Goal: Task Accomplishment & Management: Complete application form

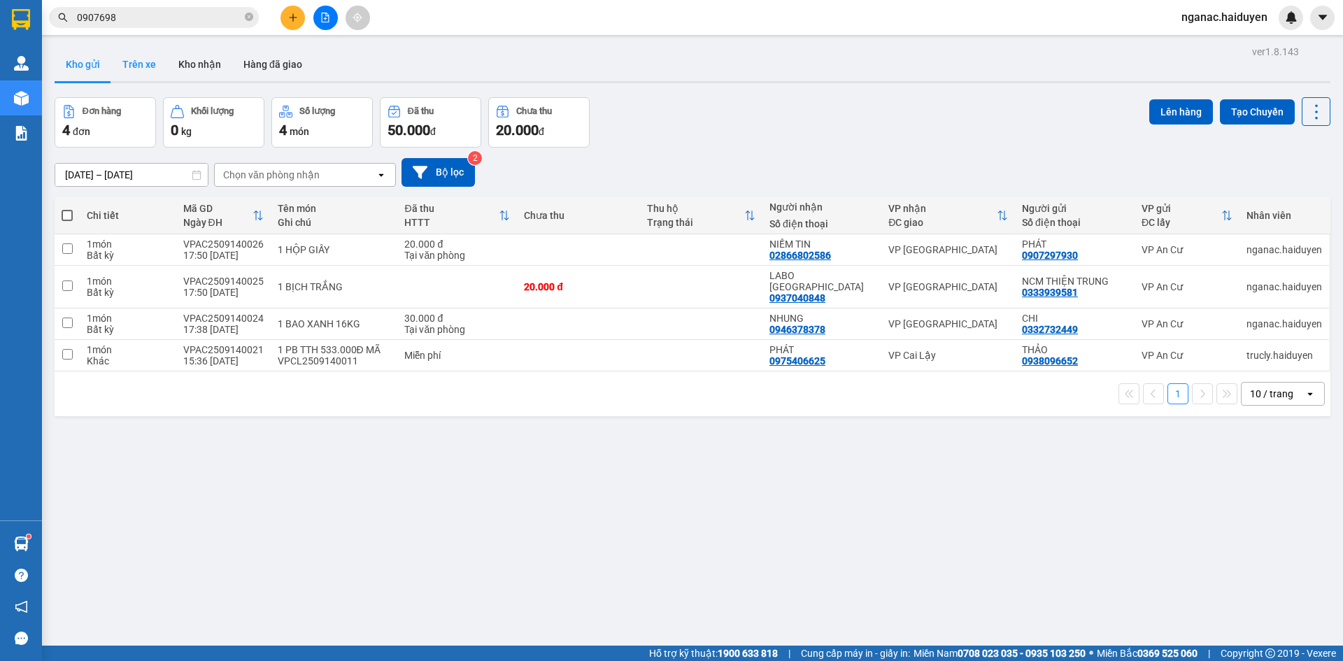
click at [136, 66] on button "Trên xe" at bounding box center [139, 65] width 56 height 34
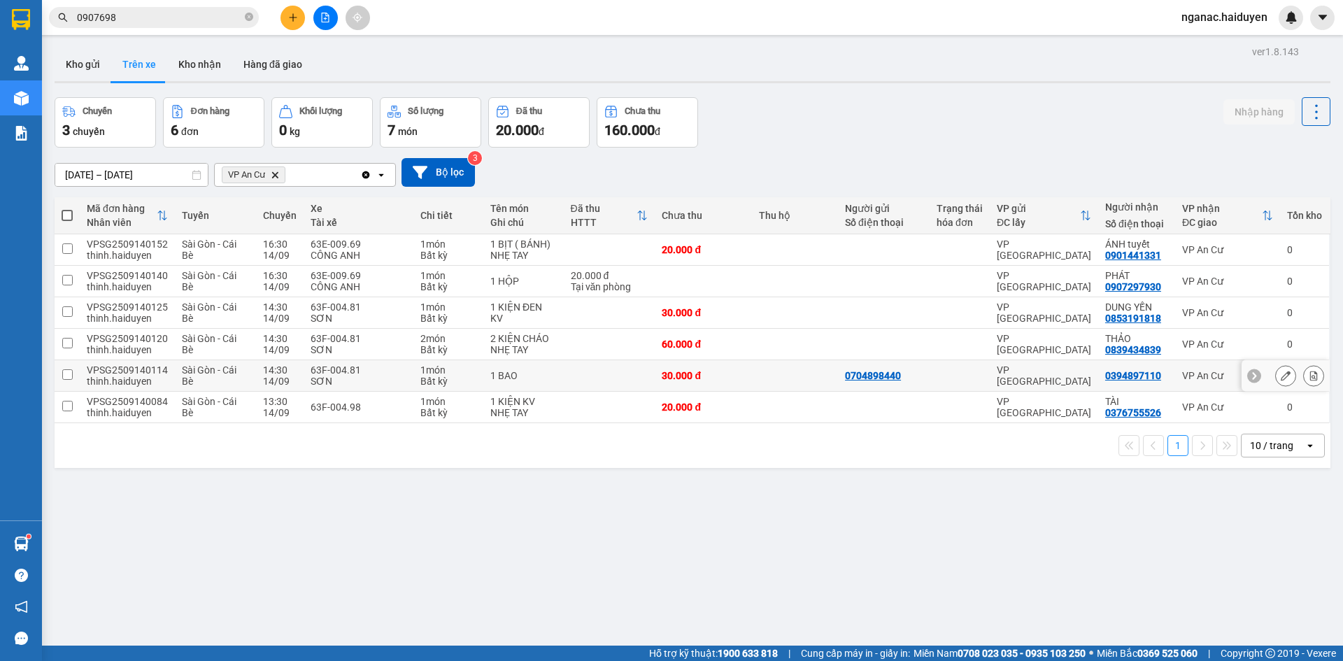
click at [175, 370] on td "Sài Gòn - Cái Bè" at bounding box center [215, 375] width 81 height 31
checkbox input "true"
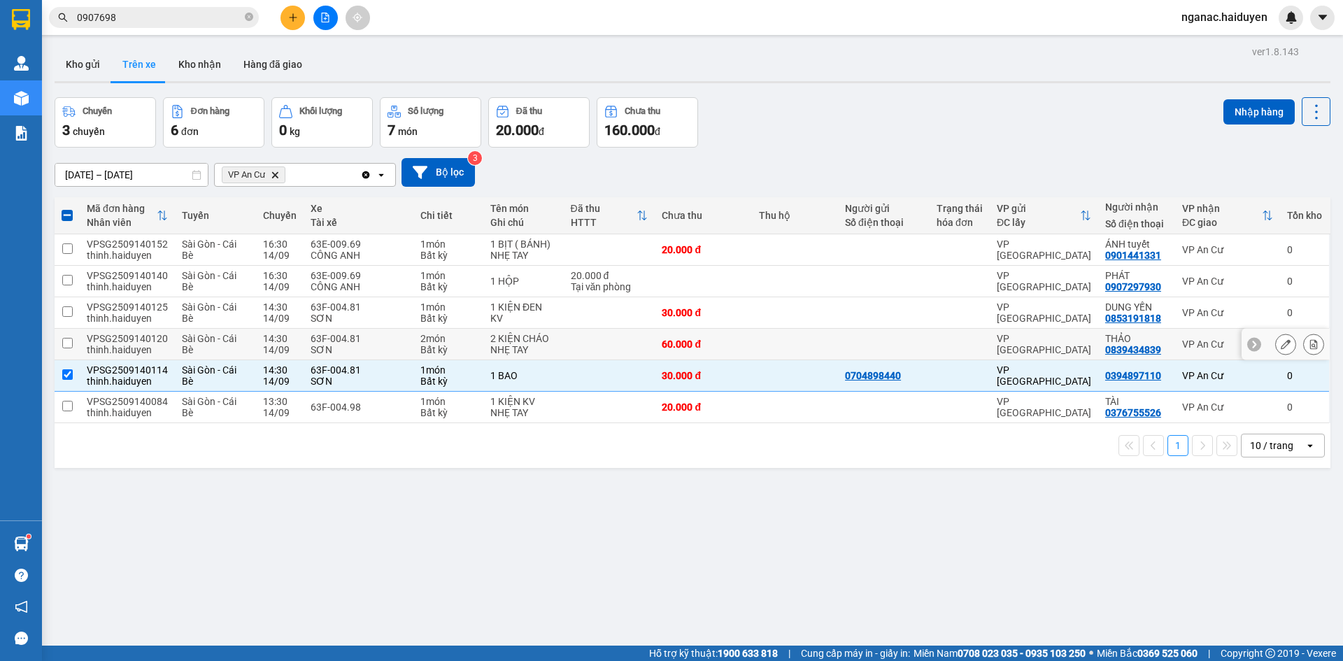
click at [199, 337] on span "Sài Gòn - Cái Bè" at bounding box center [209, 344] width 55 height 22
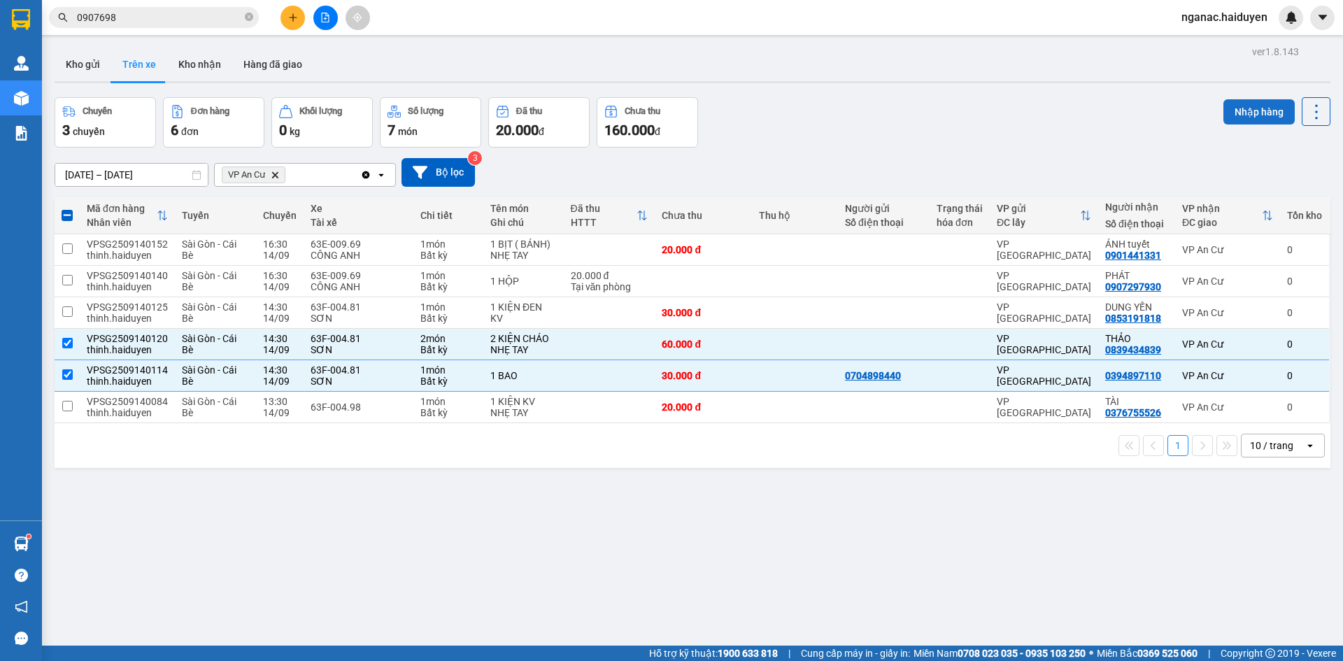
click at [1249, 106] on button "Nhập hàng" at bounding box center [1258, 111] width 71 height 25
checkbox input "false"
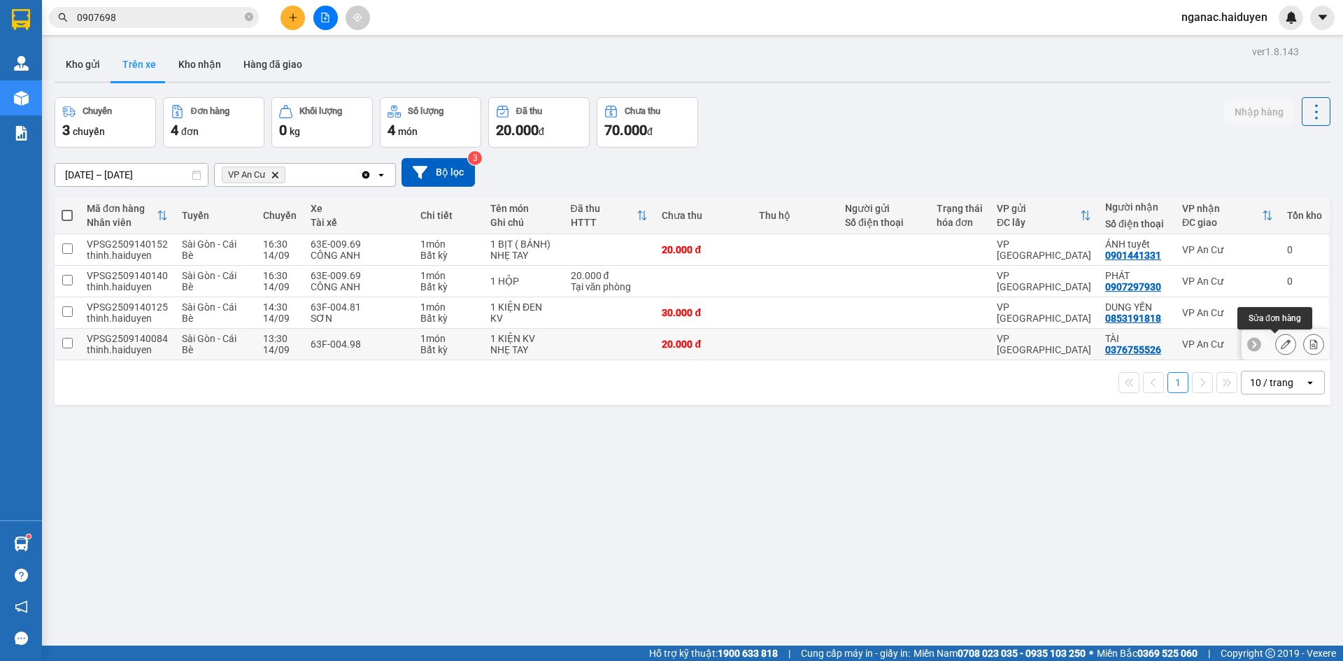
click at [1281, 346] on icon at bounding box center [1286, 344] width 10 height 10
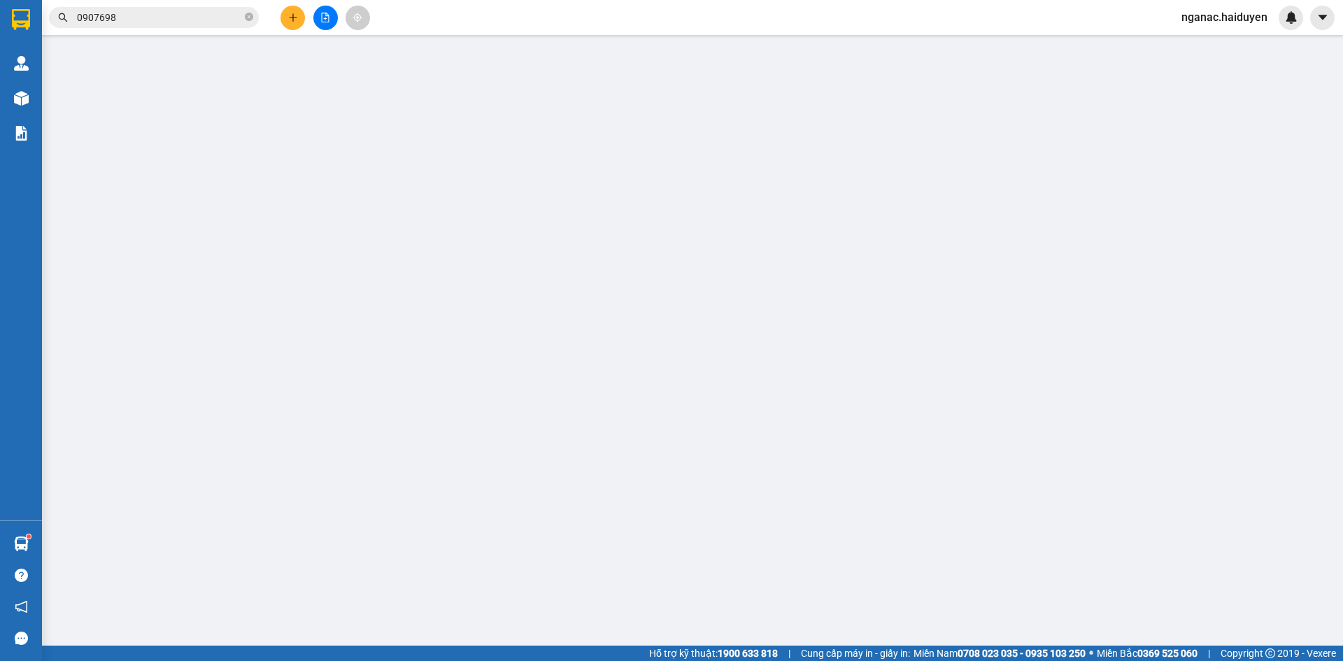
type input "0376755526"
type input "TÀI"
type input "20.000"
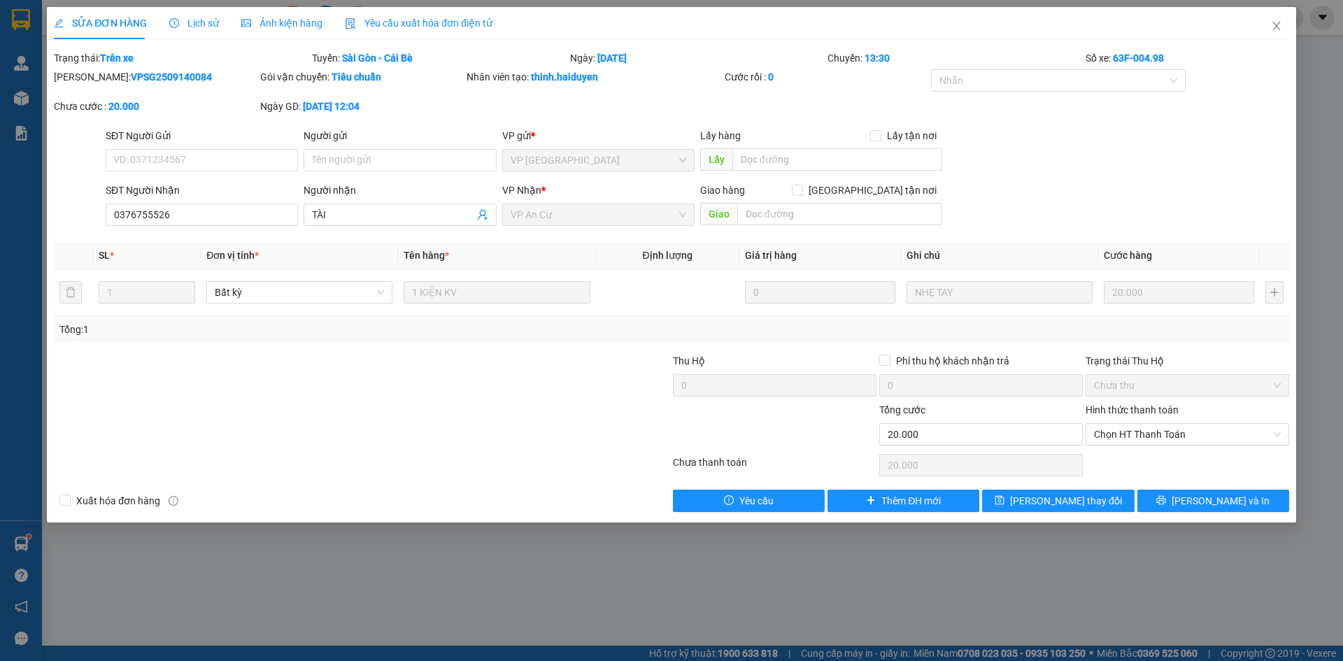
click at [197, 23] on span "Lịch sử" at bounding box center [194, 22] width 50 height 11
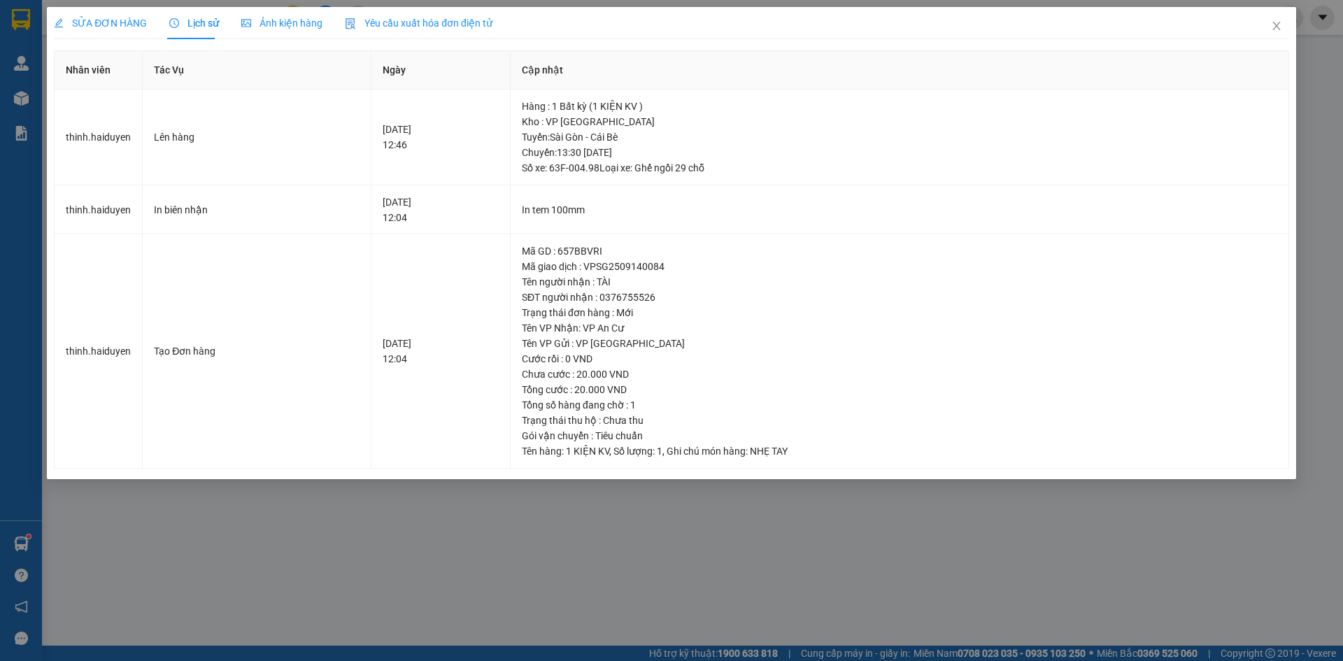
click at [106, 17] on span "SỬA ĐƠN HÀNG" at bounding box center [100, 22] width 93 height 11
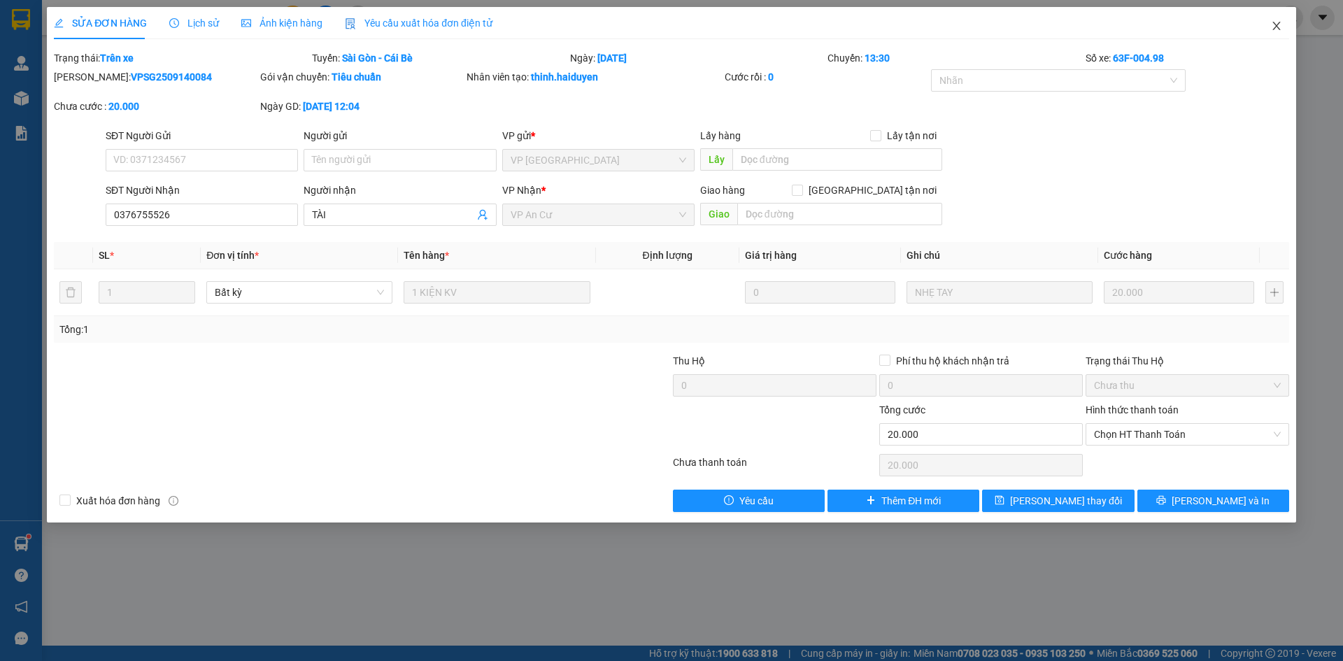
click at [1277, 25] on icon "close" at bounding box center [1276, 25] width 11 height 11
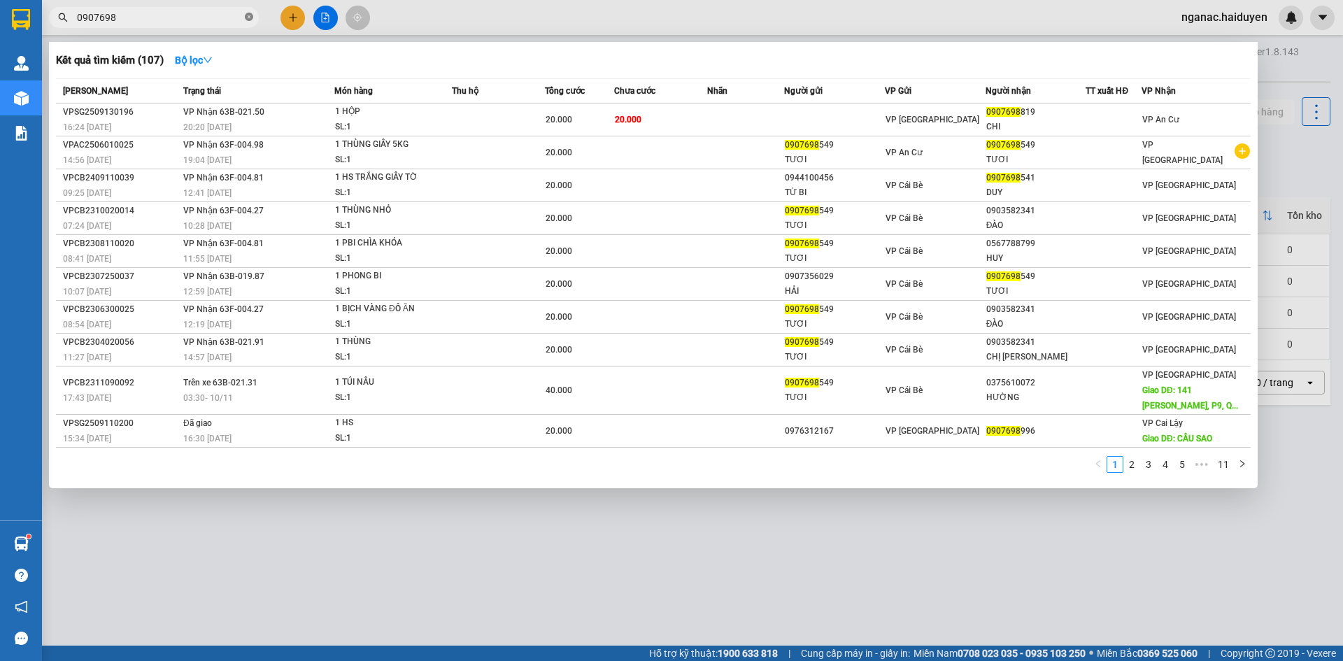
click at [246, 16] on icon "close-circle" at bounding box center [249, 17] width 8 height 8
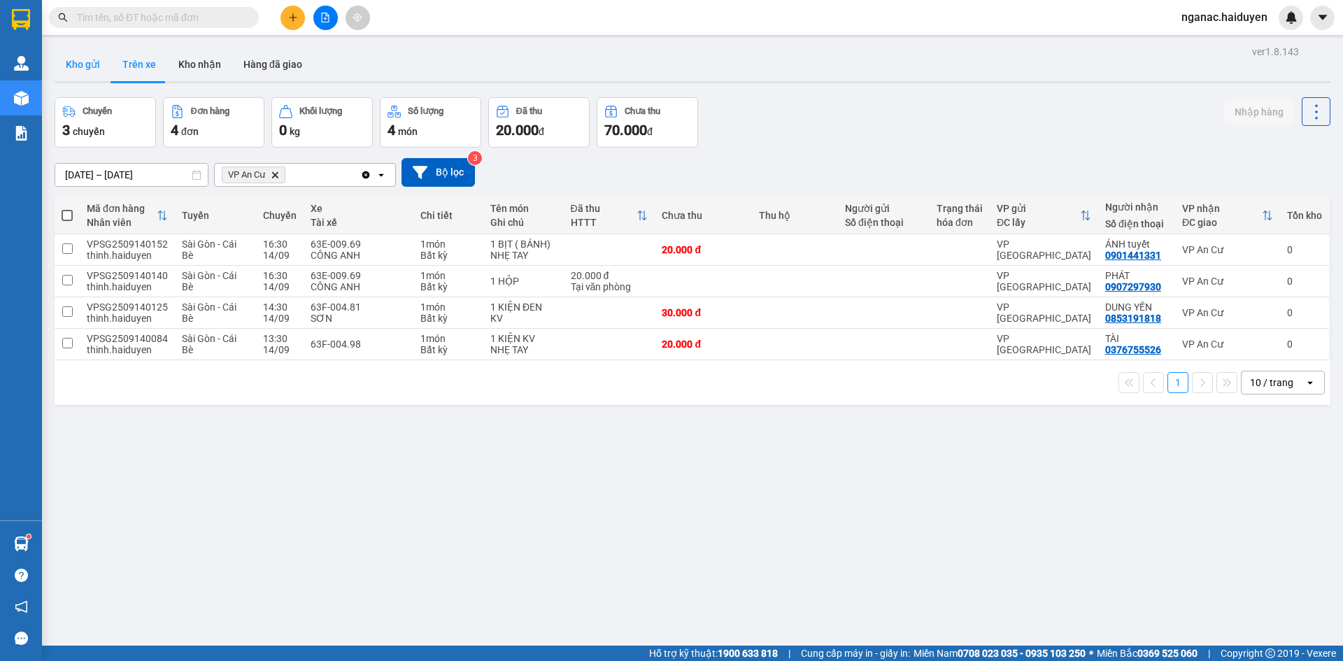
click at [92, 59] on button "Kho gửi" at bounding box center [83, 65] width 57 height 34
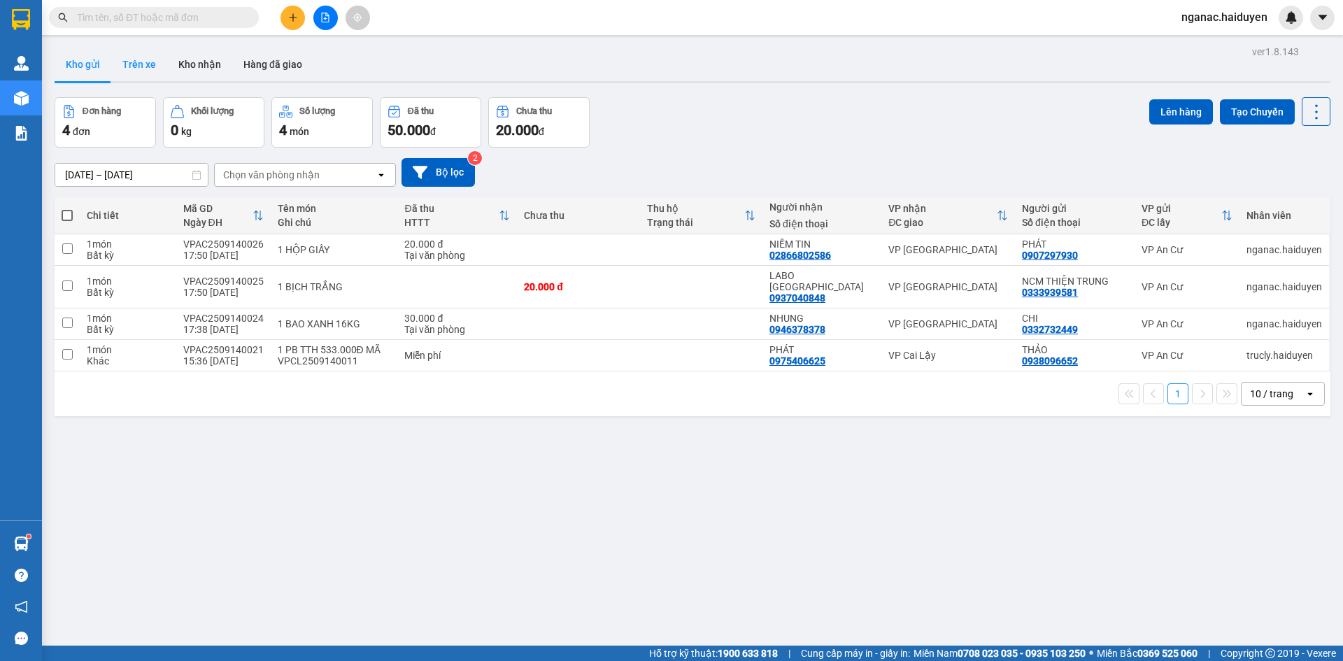
click at [129, 68] on button "Trên xe" at bounding box center [139, 65] width 56 height 34
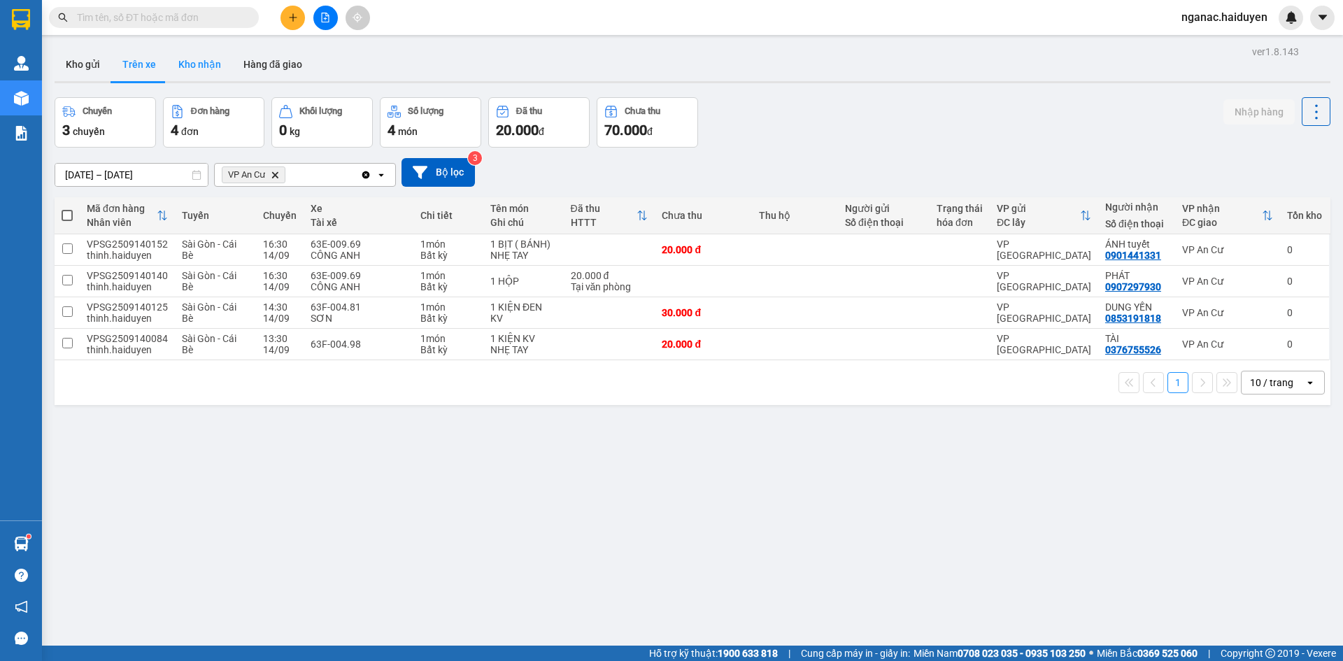
click at [206, 67] on button "Kho nhận" at bounding box center [199, 65] width 65 height 34
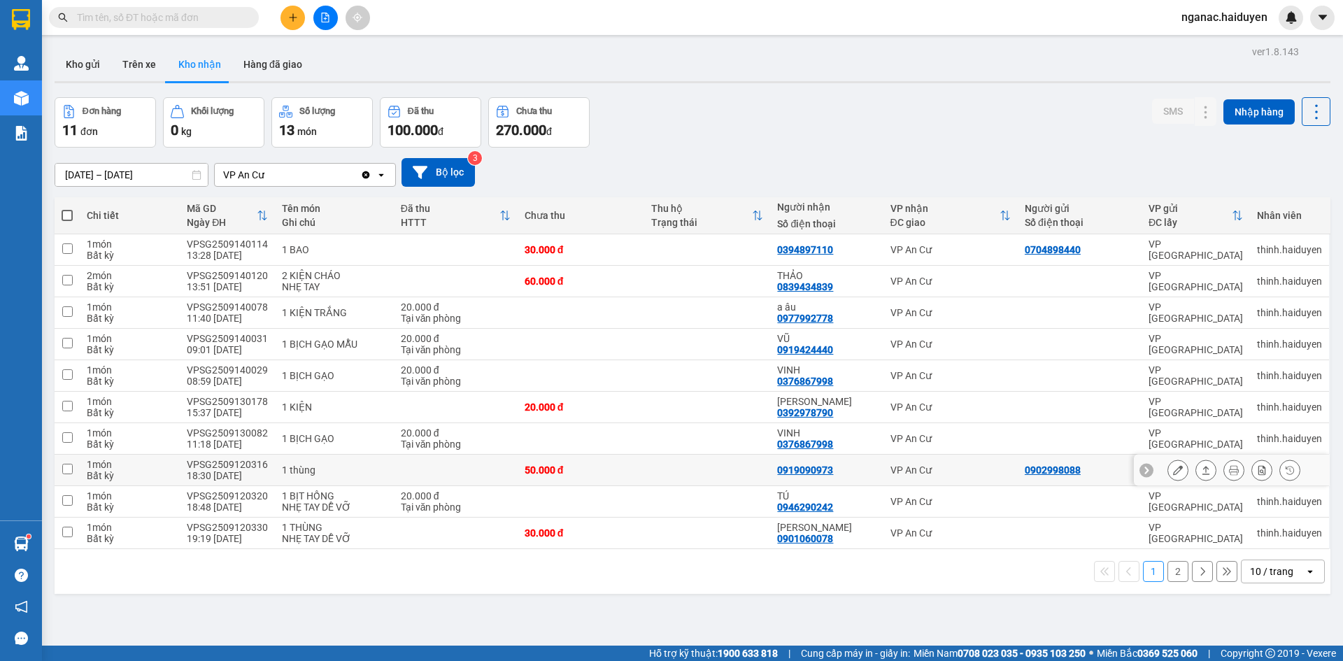
click at [965, 469] on div "VP An Cư" at bounding box center [950, 469] width 120 height 11
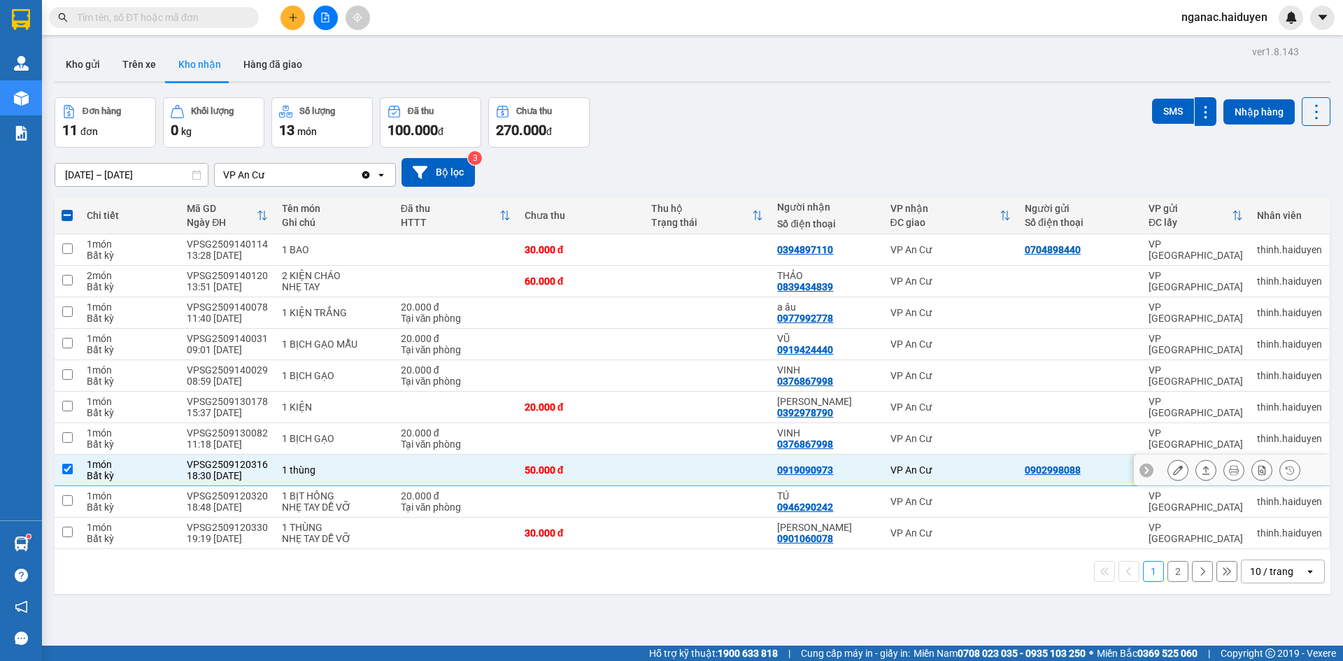
click at [326, 475] on div "1 thùng" at bounding box center [334, 469] width 104 height 11
checkbox input "false"
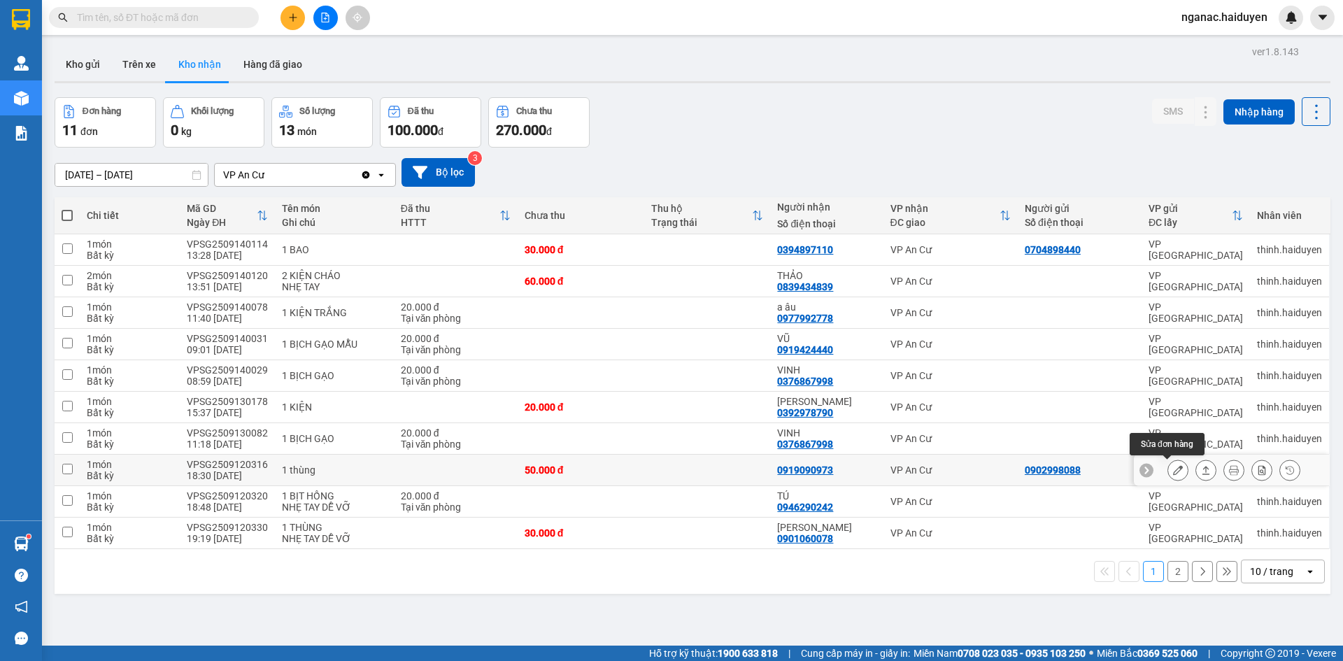
click at [1173, 467] on icon at bounding box center [1178, 470] width 10 height 10
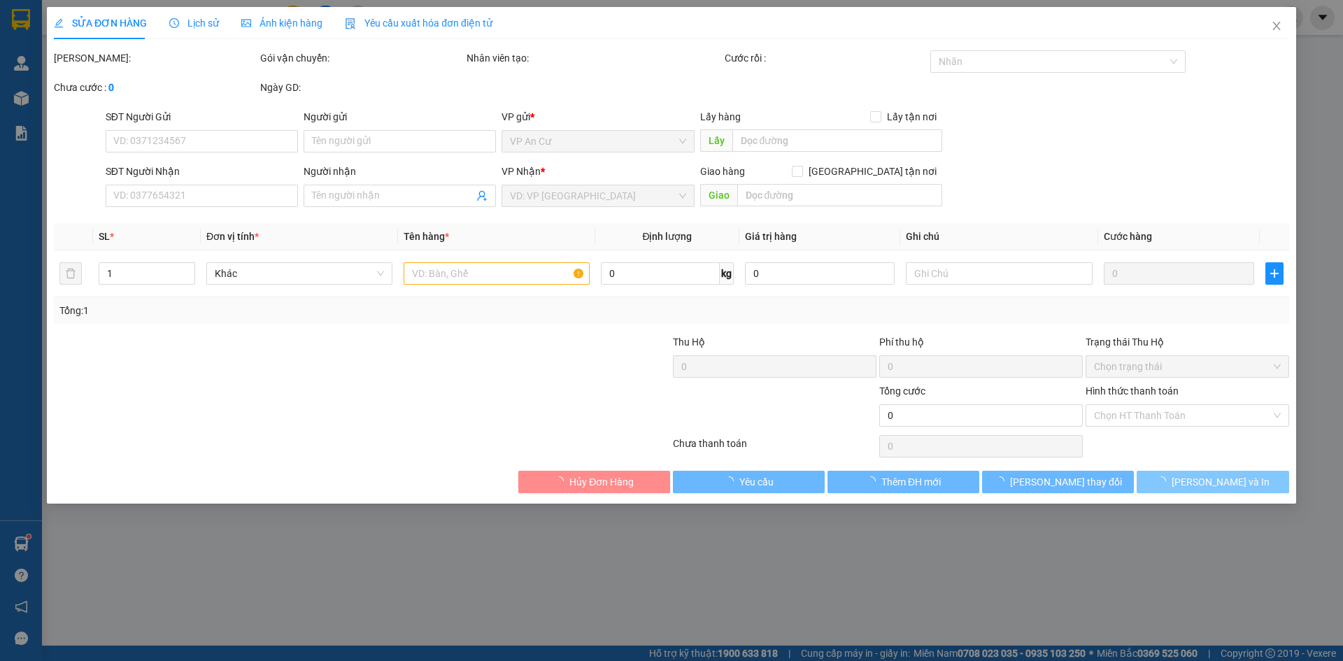
type input "0902998088"
type input "0919090973"
type input "50.000"
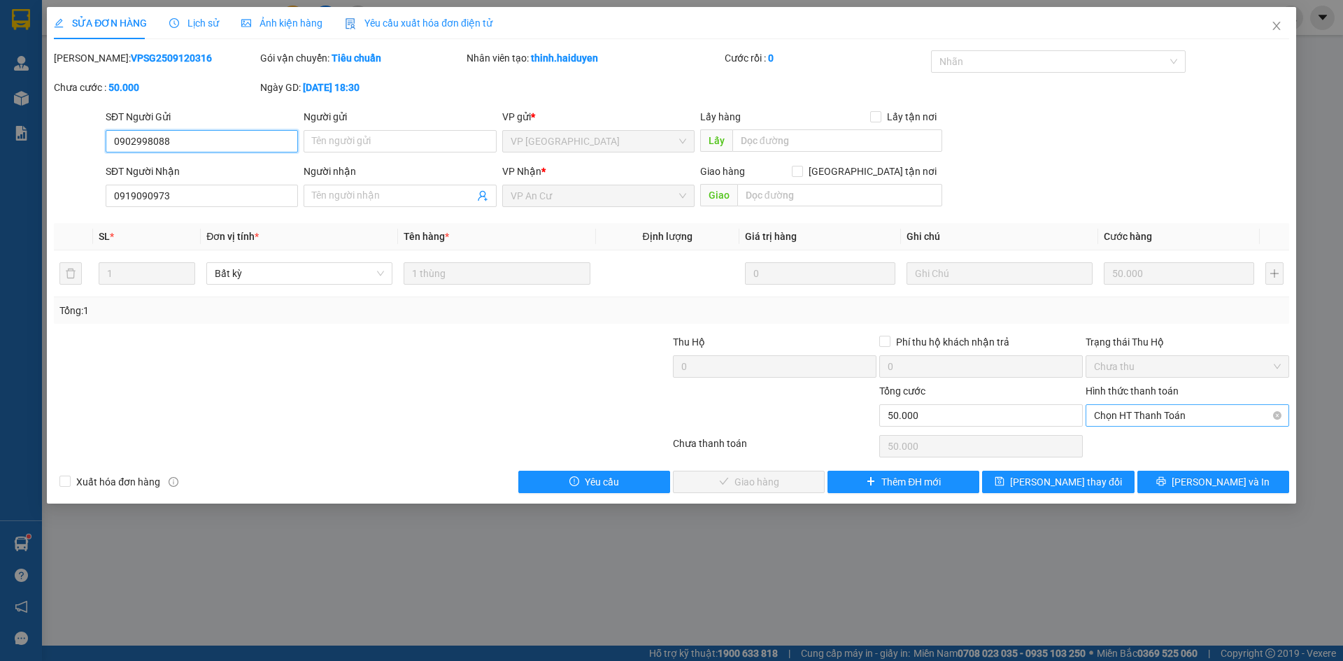
click at [1119, 413] on span "Chọn HT Thanh Toán" at bounding box center [1187, 415] width 187 height 21
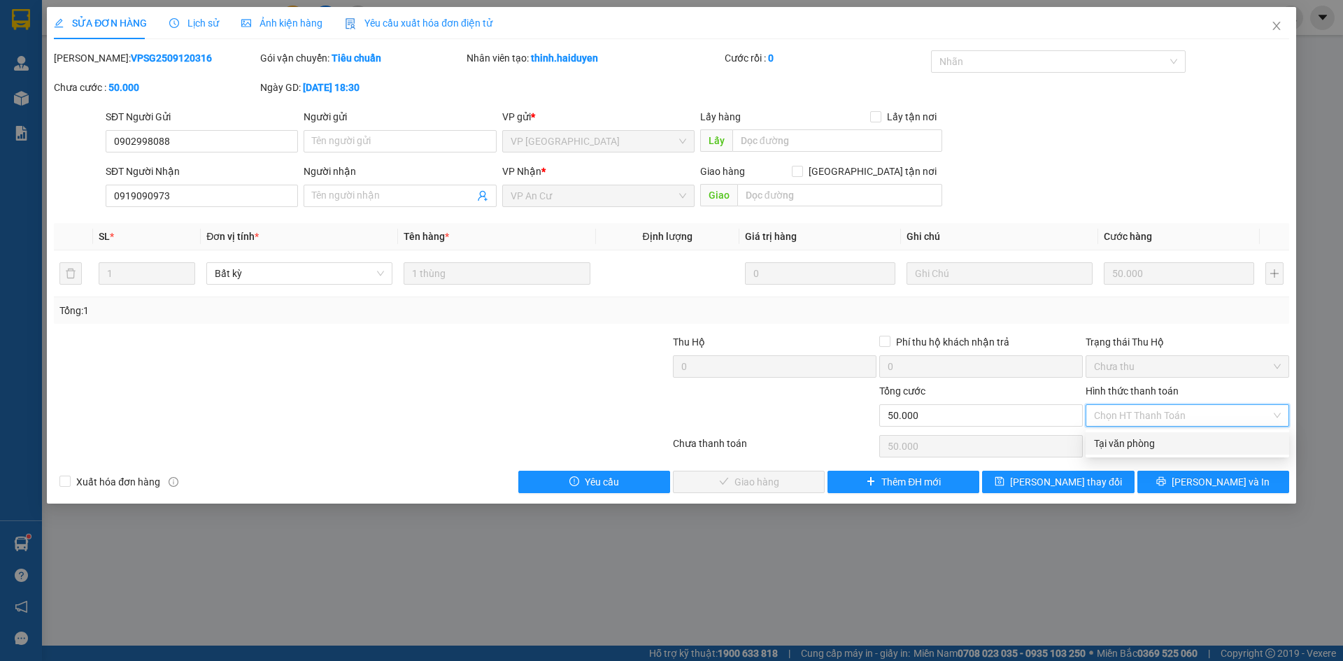
click at [1137, 443] on div "Tại văn phòng" at bounding box center [1187, 443] width 187 height 15
type input "0"
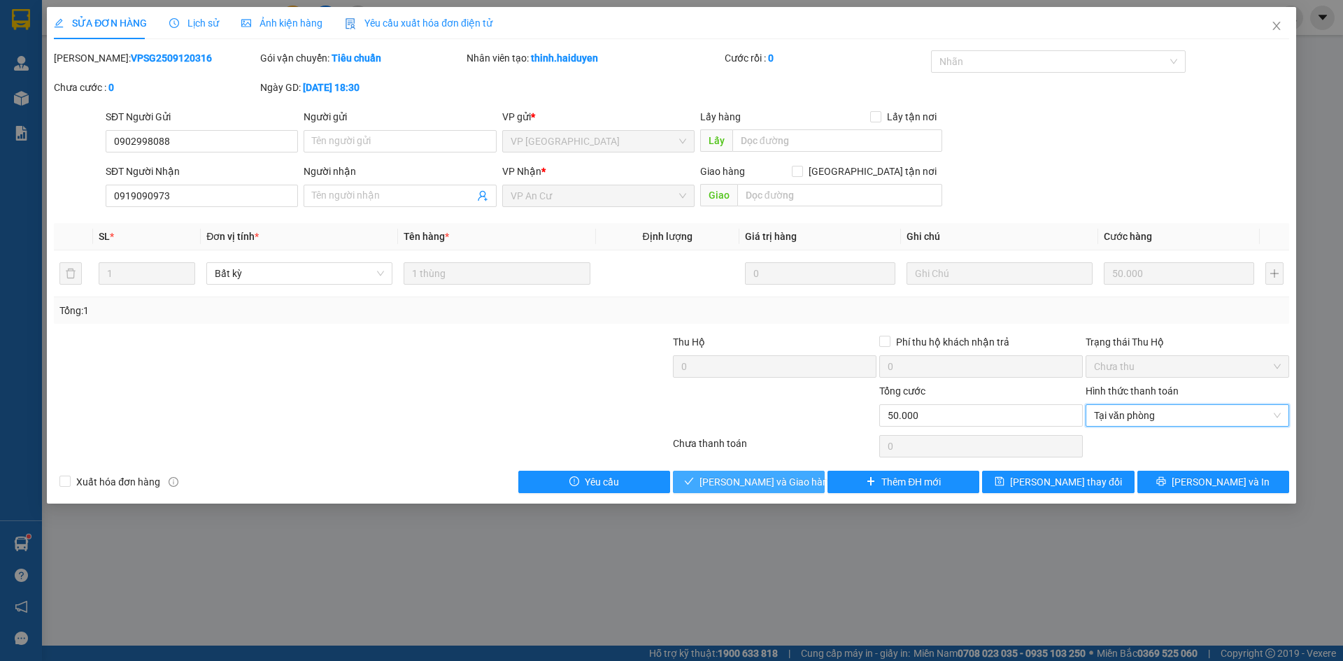
click at [755, 483] on span "[PERSON_NAME] và Giao hàng" at bounding box center [766, 481] width 134 height 15
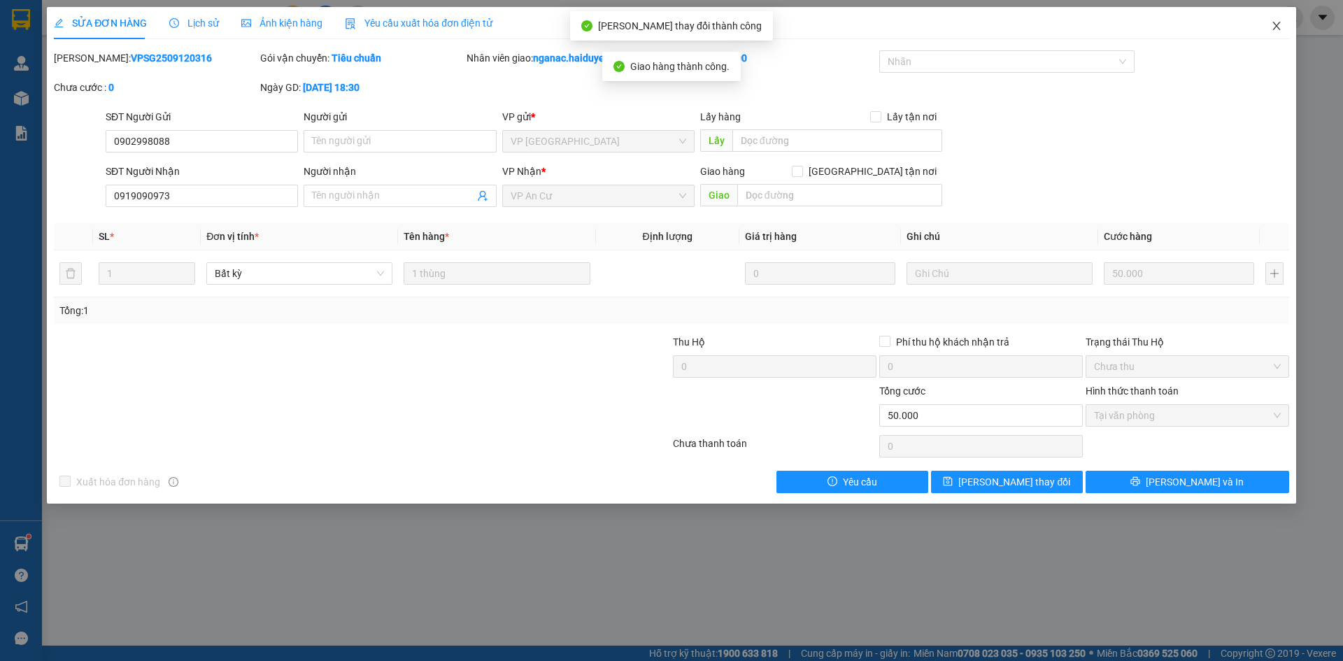
click at [1279, 29] on icon "close" at bounding box center [1276, 25] width 11 height 11
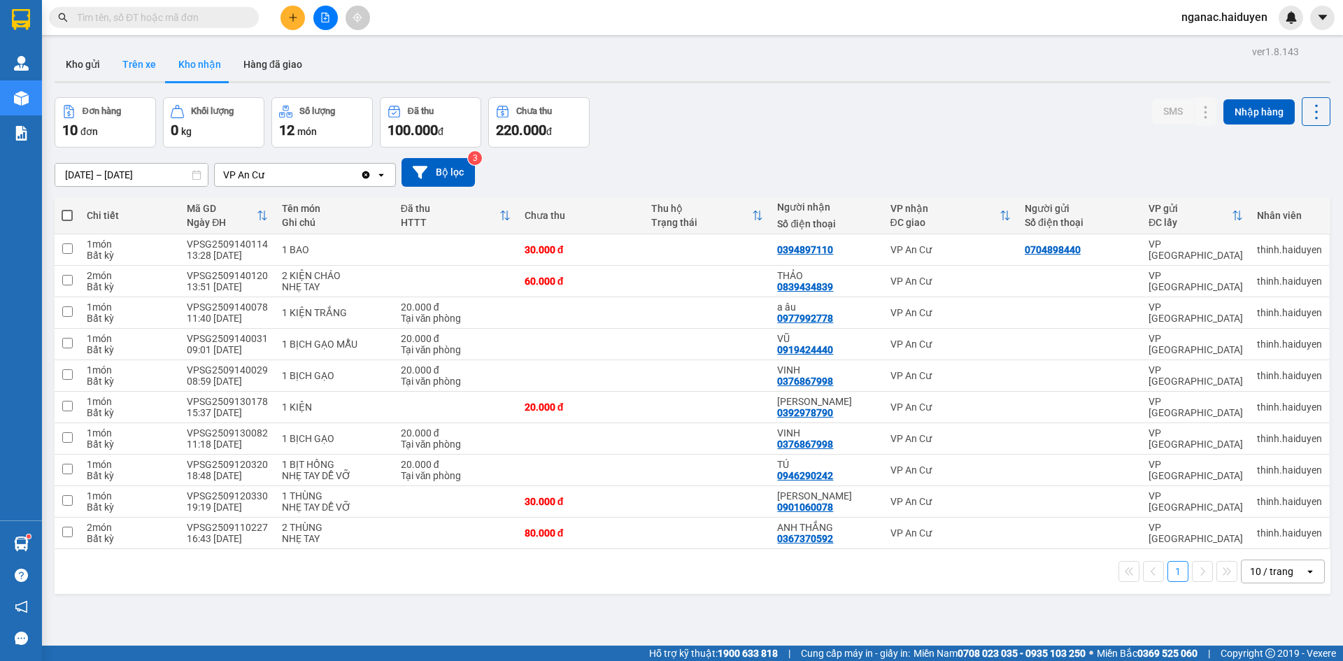
click at [135, 69] on button "Trên xe" at bounding box center [139, 65] width 56 height 34
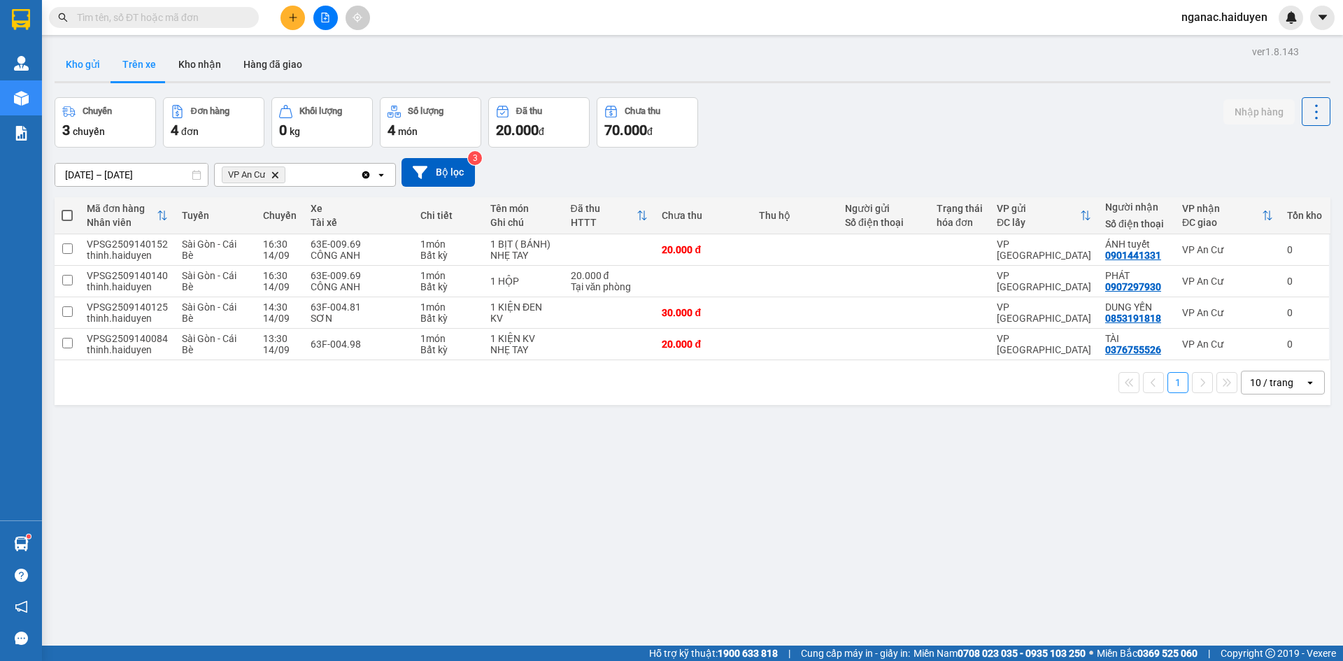
click at [76, 69] on button "Kho gửi" at bounding box center [83, 65] width 57 height 34
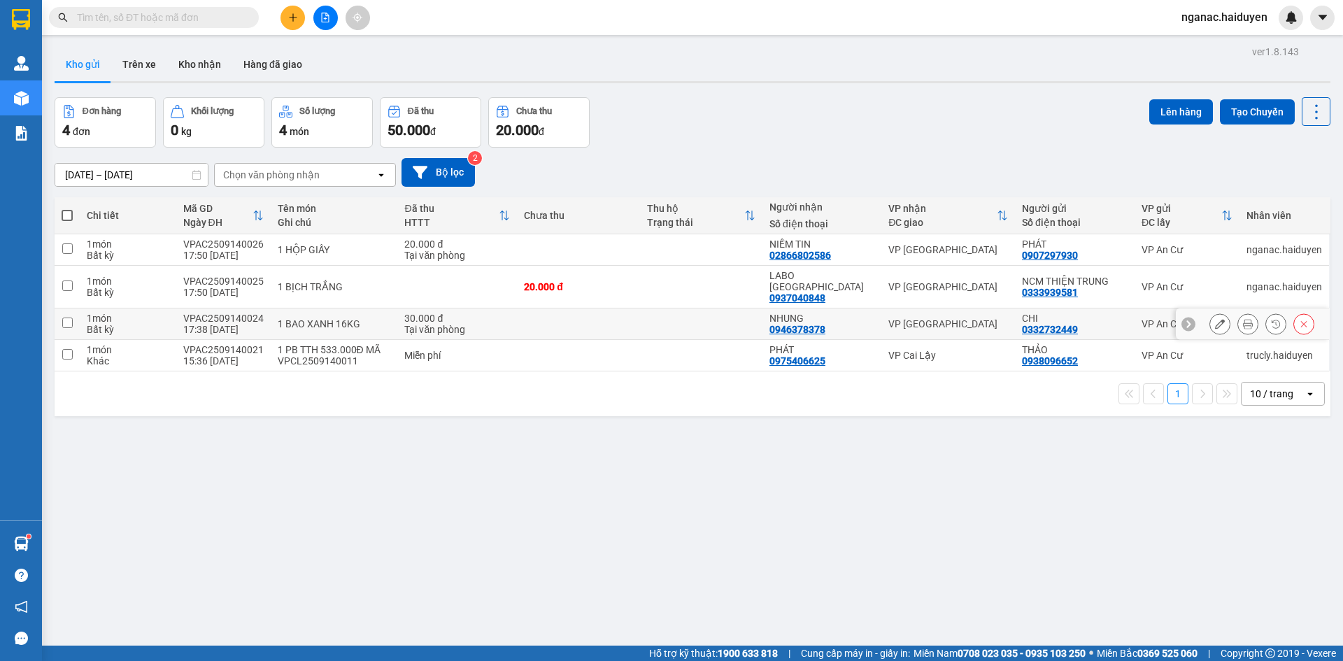
click at [101, 324] on div "Bất kỳ" at bounding box center [128, 329] width 82 height 11
checkbox input "true"
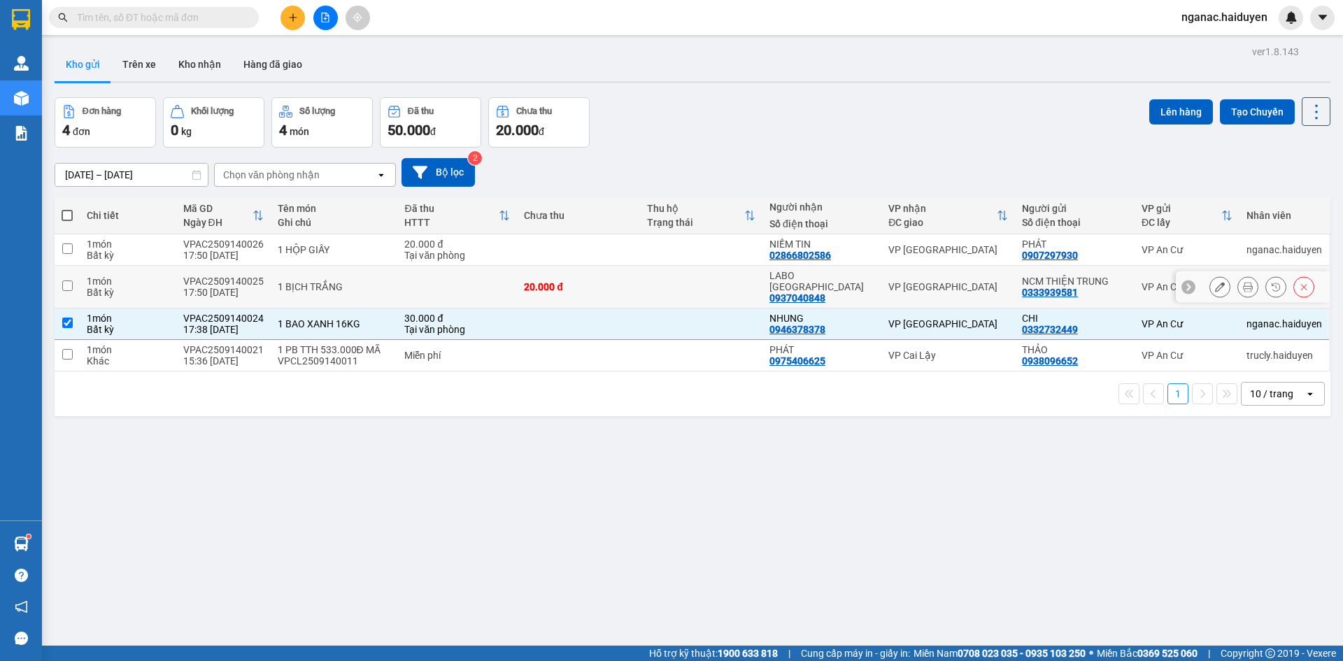
click at [111, 277] on div "1 món" at bounding box center [128, 281] width 82 height 11
checkbox input "true"
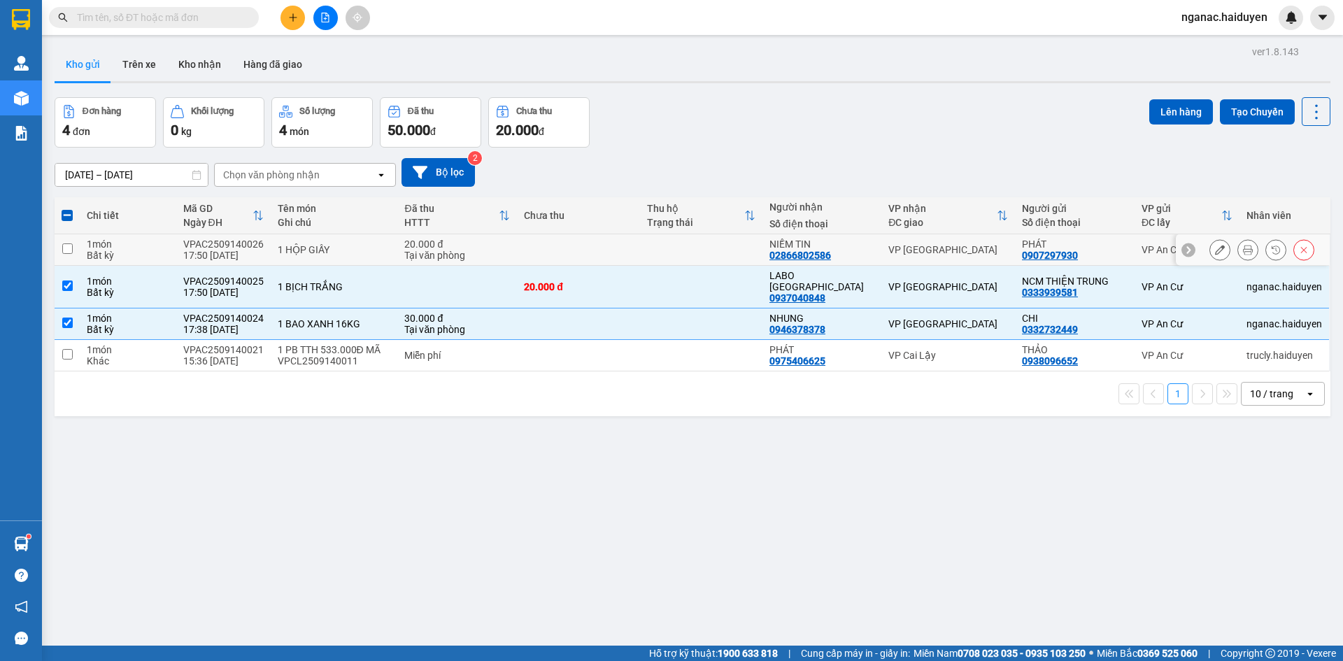
click at [110, 254] on div "Bất kỳ" at bounding box center [128, 255] width 82 height 11
checkbox input "true"
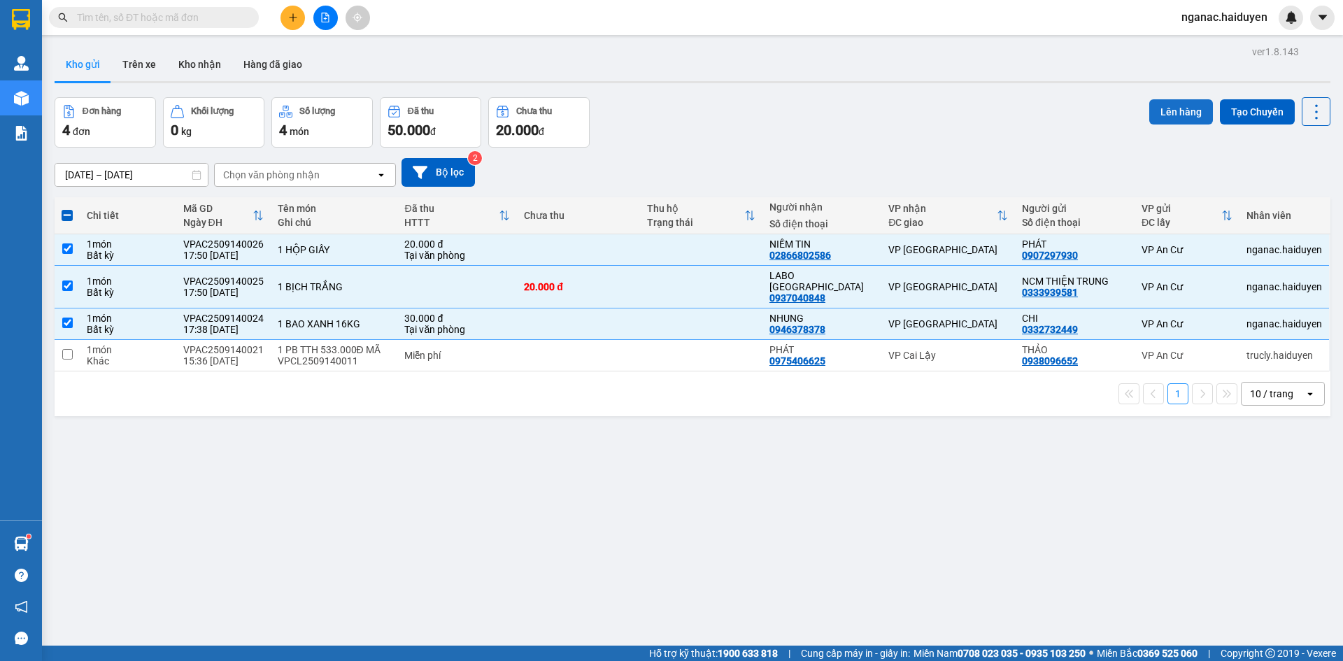
click at [1163, 112] on button "Lên hàng" at bounding box center [1181, 111] width 64 height 25
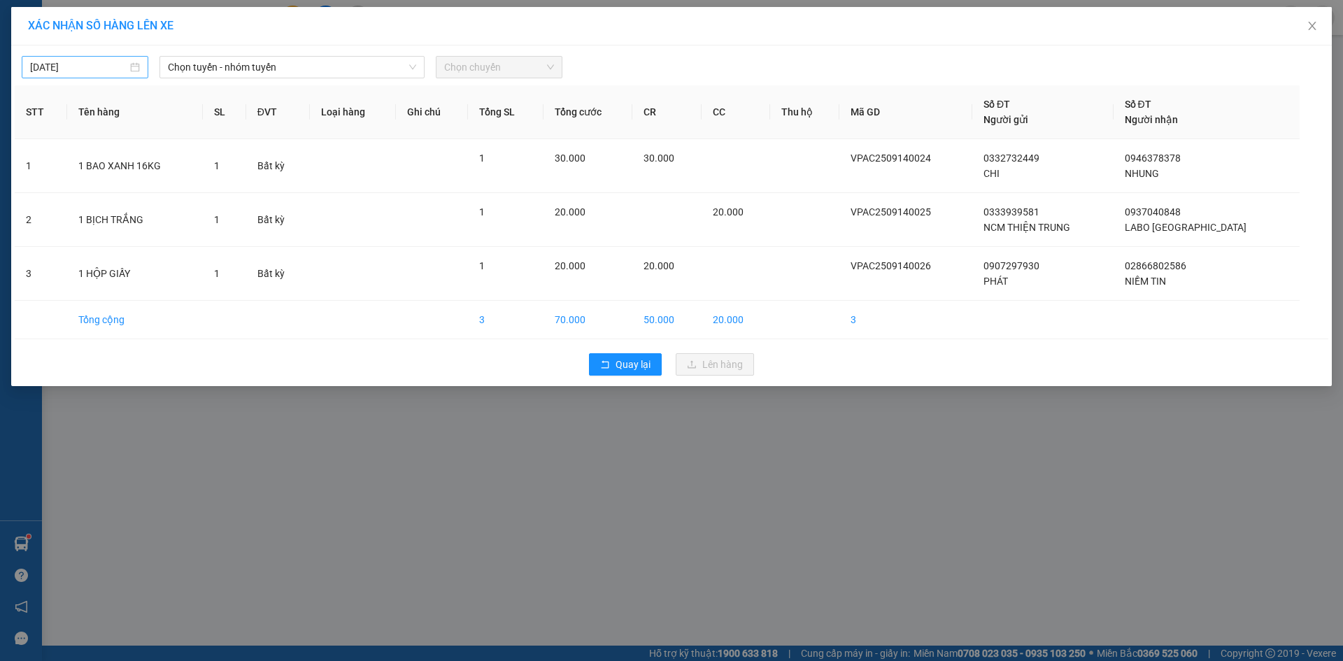
click at [94, 70] on input "[DATE]" at bounding box center [78, 66] width 97 height 15
type input "[DATE]"
click at [40, 191] on div "14" at bounding box center [42, 190] width 17 height 17
click at [201, 64] on span "Chọn tuyến - nhóm tuyến" at bounding box center [292, 67] width 248 height 21
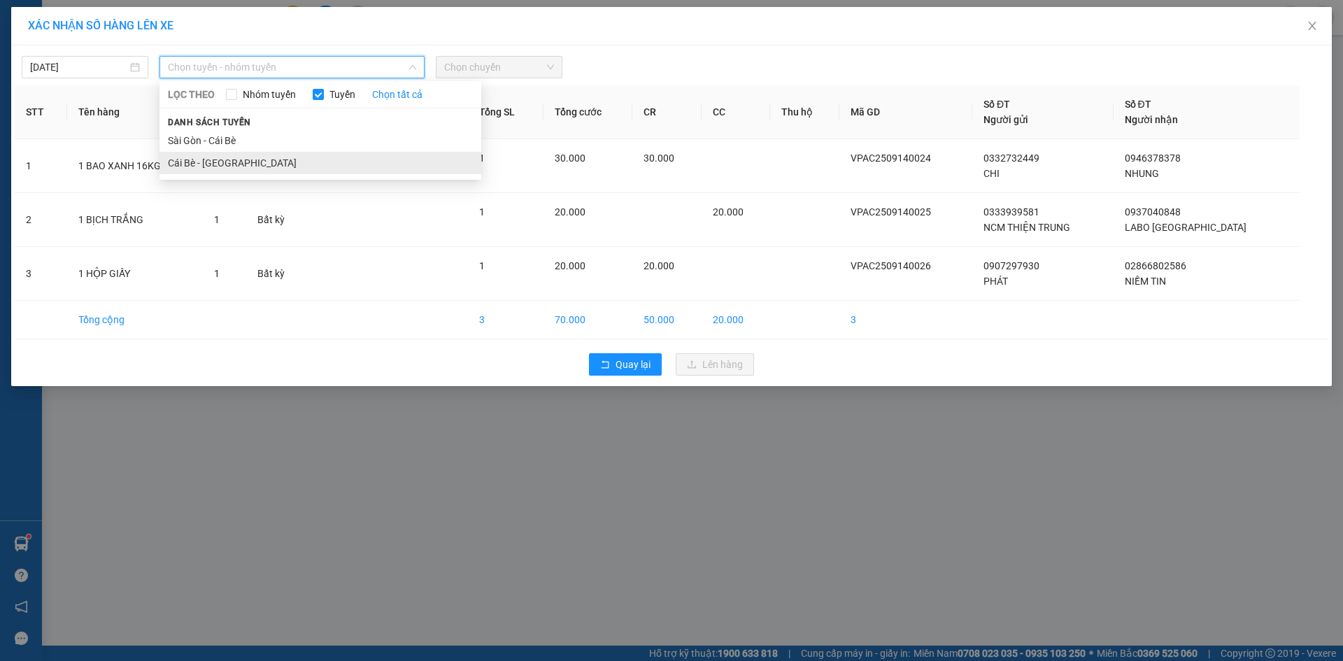
click at [232, 163] on li "Cái Bè - [GEOGRAPHIC_DATA]" at bounding box center [320, 163] width 322 height 22
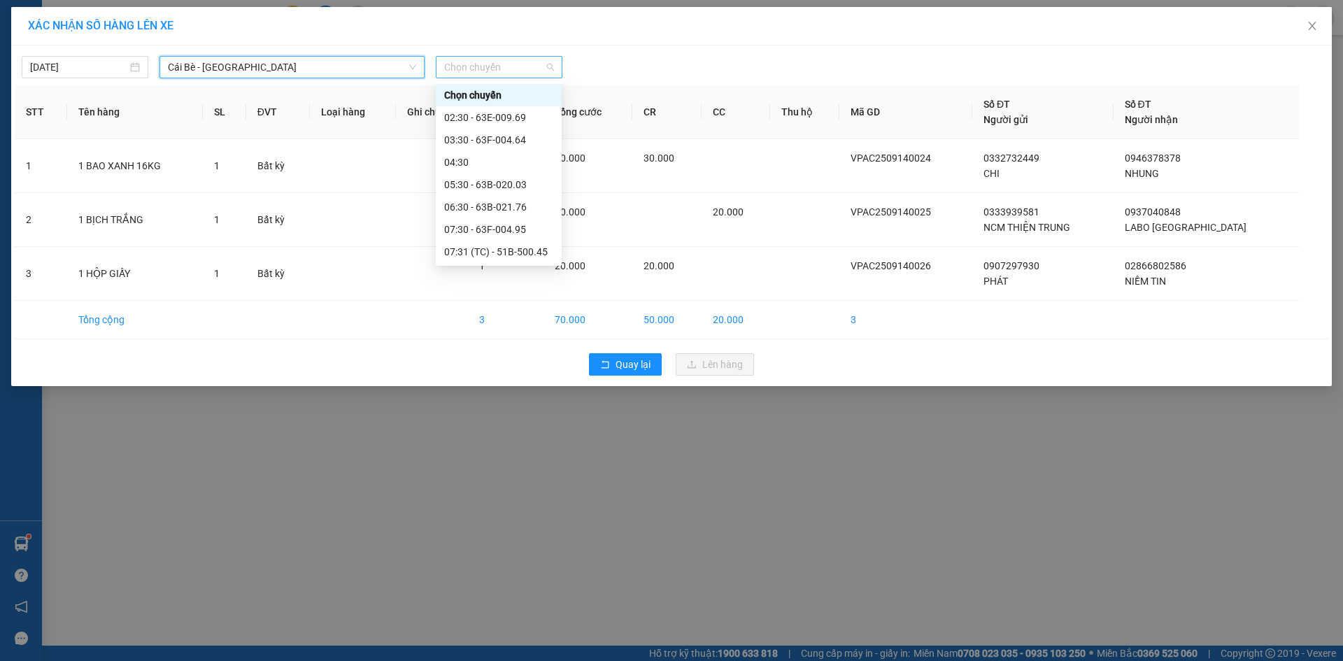
click at [477, 66] on span "Chọn chuyến" at bounding box center [499, 67] width 110 height 21
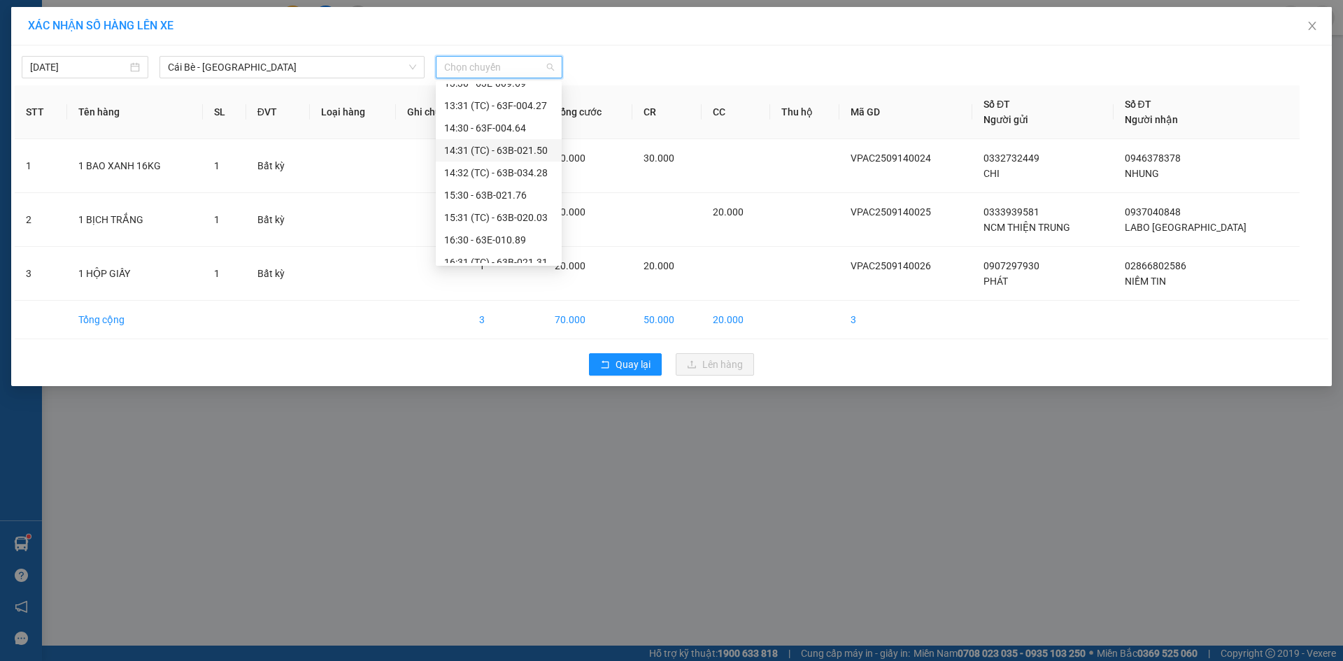
scroll to position [425, 0]
click at [488, 254] on div "18:30" at bounding box center [498, 251] width 109 height 15
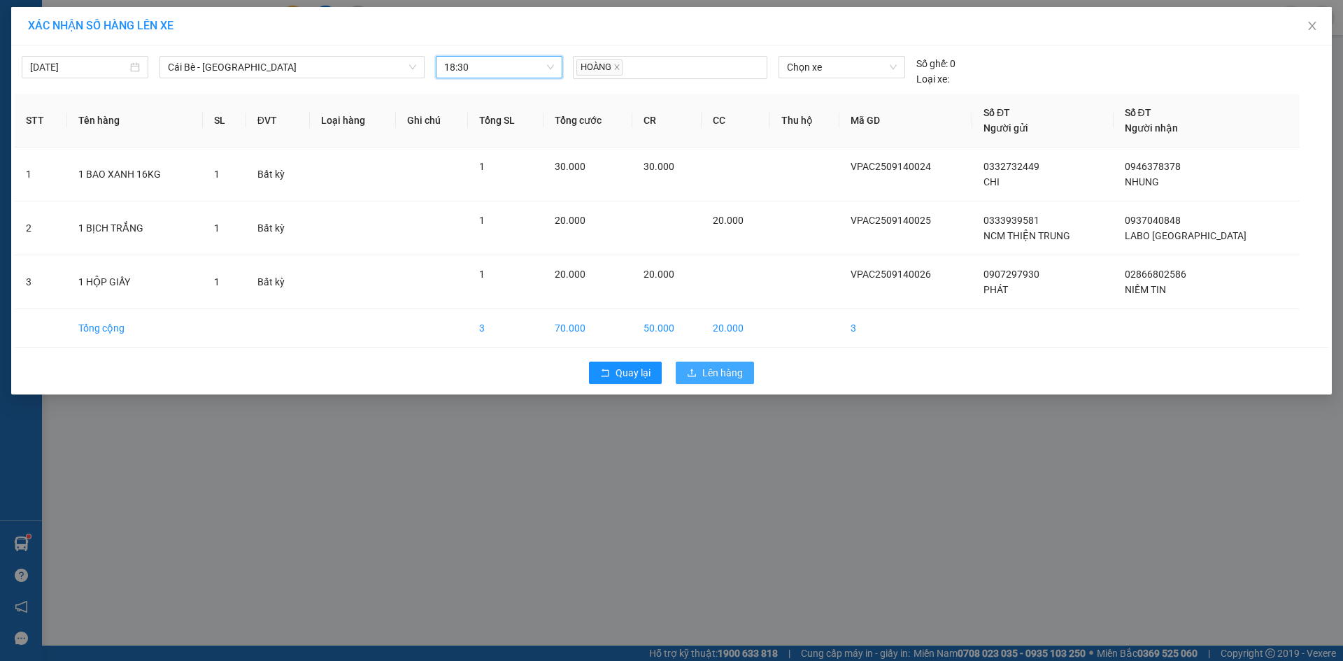
click at [718, 369] on span "Lên hàng" at bounding box center [722, 372] width 41 height 15
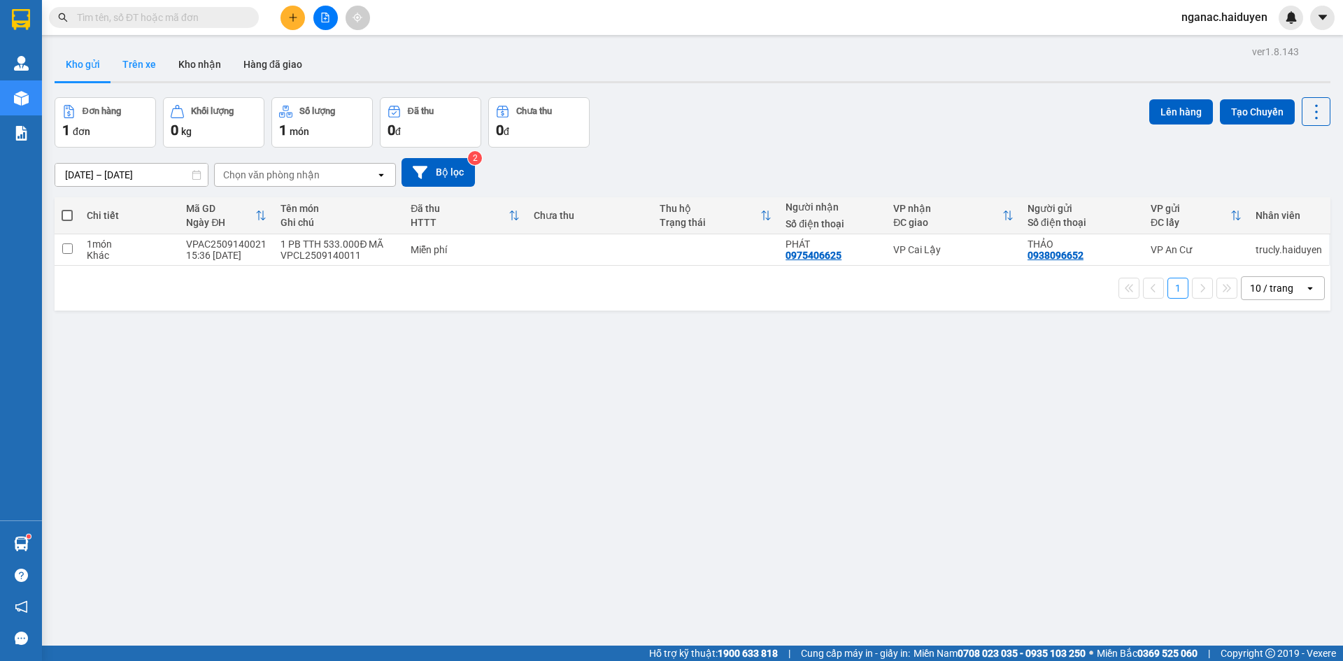
click at [134, 57] on button "Trên xe" at bounding box center [139, 65] width 56 height 34
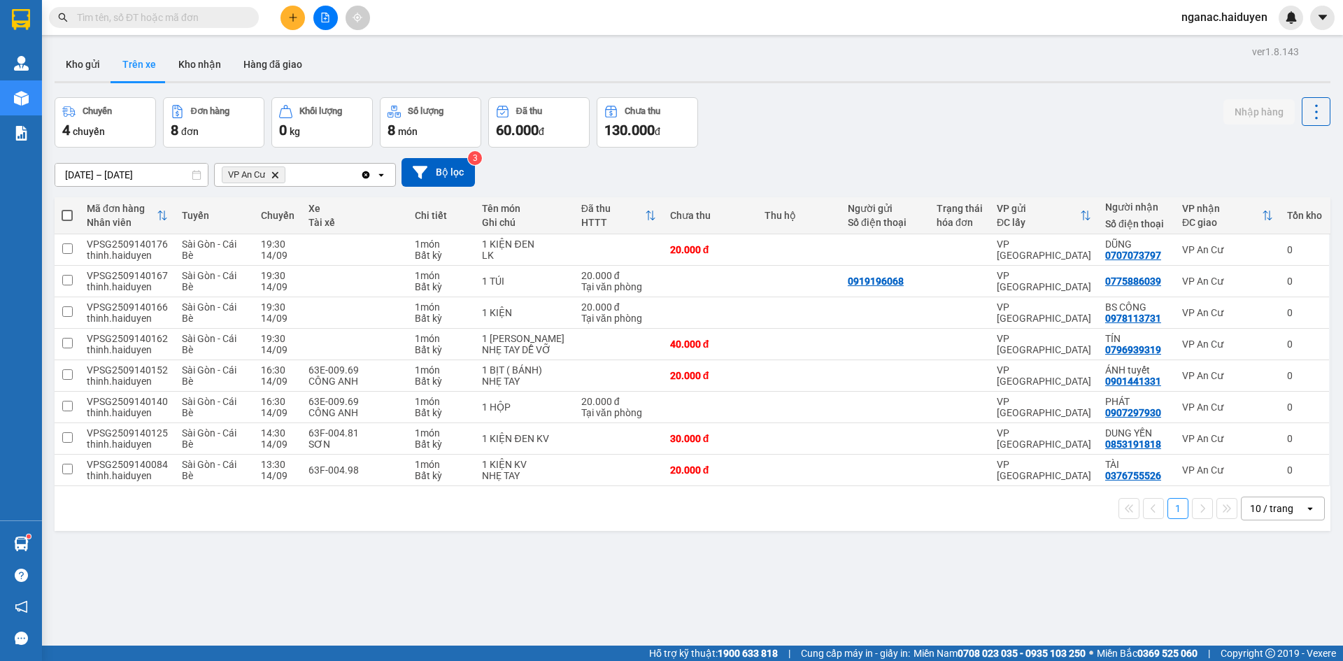
click at [659, 573] on div "ver 1.8.143 Kho gửi Trên xe Kho nhận Hàng đã giao Chuyến 4 chuyến Đơn hàng 8 đơ…" at bounding box center [692, 372] width 1287 height 661
click at [555, 578] on div "ver 1.8.143 Kho gửi Trên xe Kho nhận Hàng đã giao Chuyến 4 chuyến Đơn hàng 8 đơ…" at bounding box center [692, 372] width 1287 height 661
click at [343, 476] on div "63F-004.98" at bounding box center [354, 469] width 92 height 11
checkbox input "true"
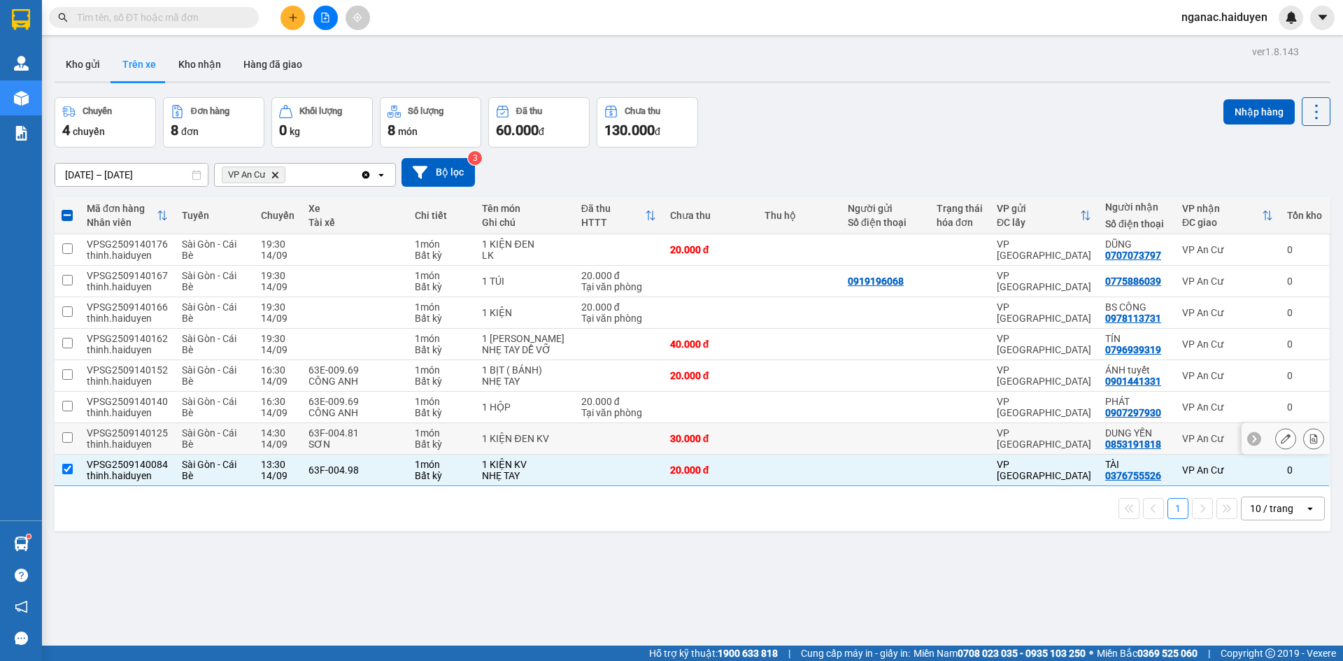
click at [358, 438] on div "63F-004.81" at bounding box center [354, 432] width 92 height 11
checkbox input "true"
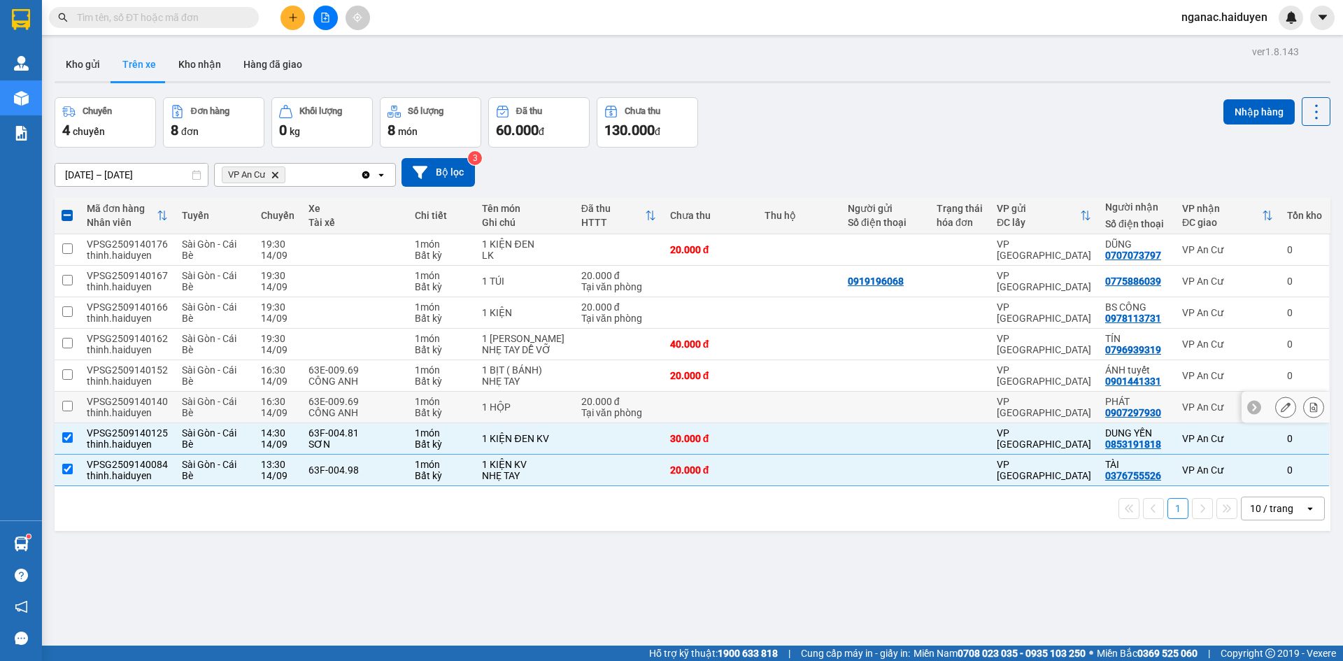
click at [372, 407] on div "63E-009.69" at bounding box center [354, 401] width 92 height 11
checkbox input "true"
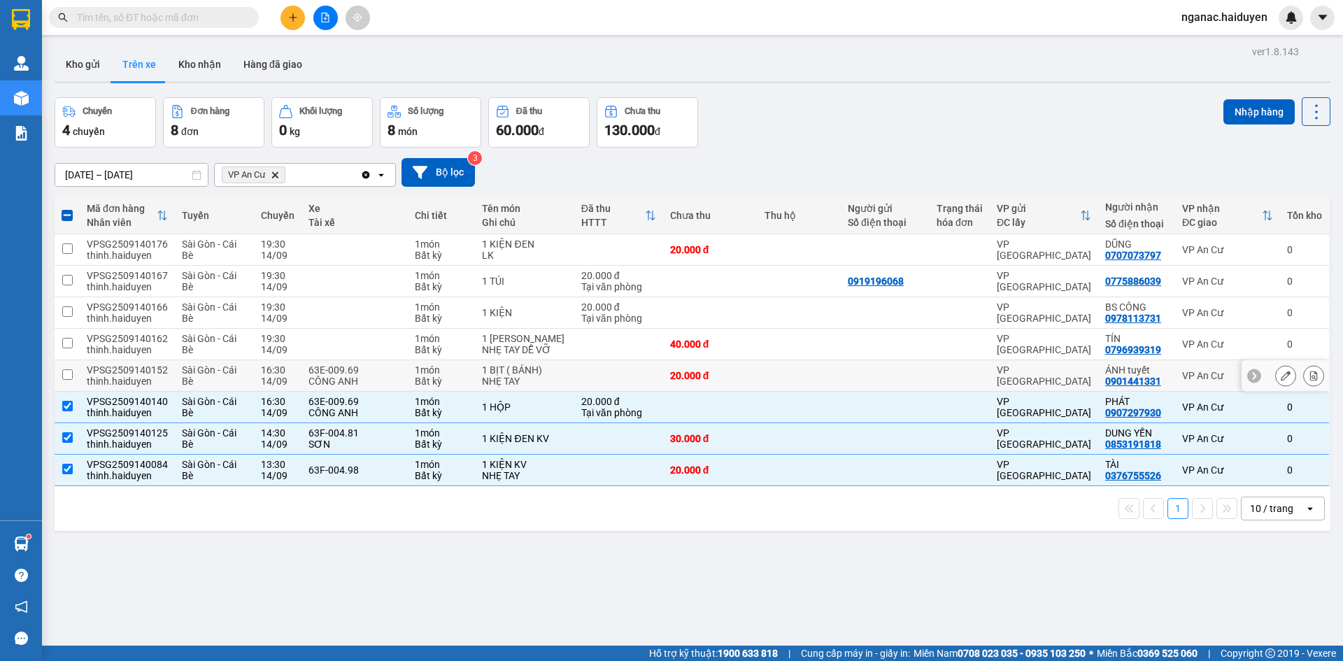
click at [383, 387] on div "CÔNG ANH" at bounding box center [354, 381] width 92 height 11
checkbox input "true"
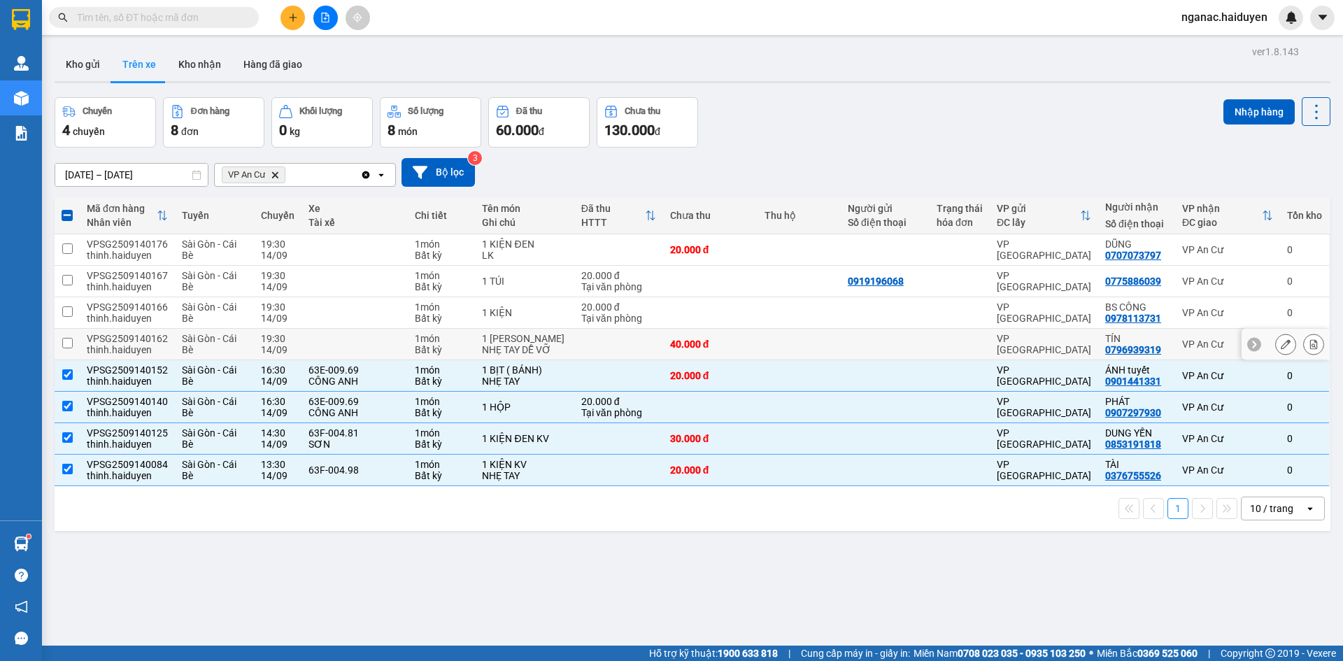
click at [382, 347] on td at bounding box center [354, 344] width 106 height 31
checkbox input "true"
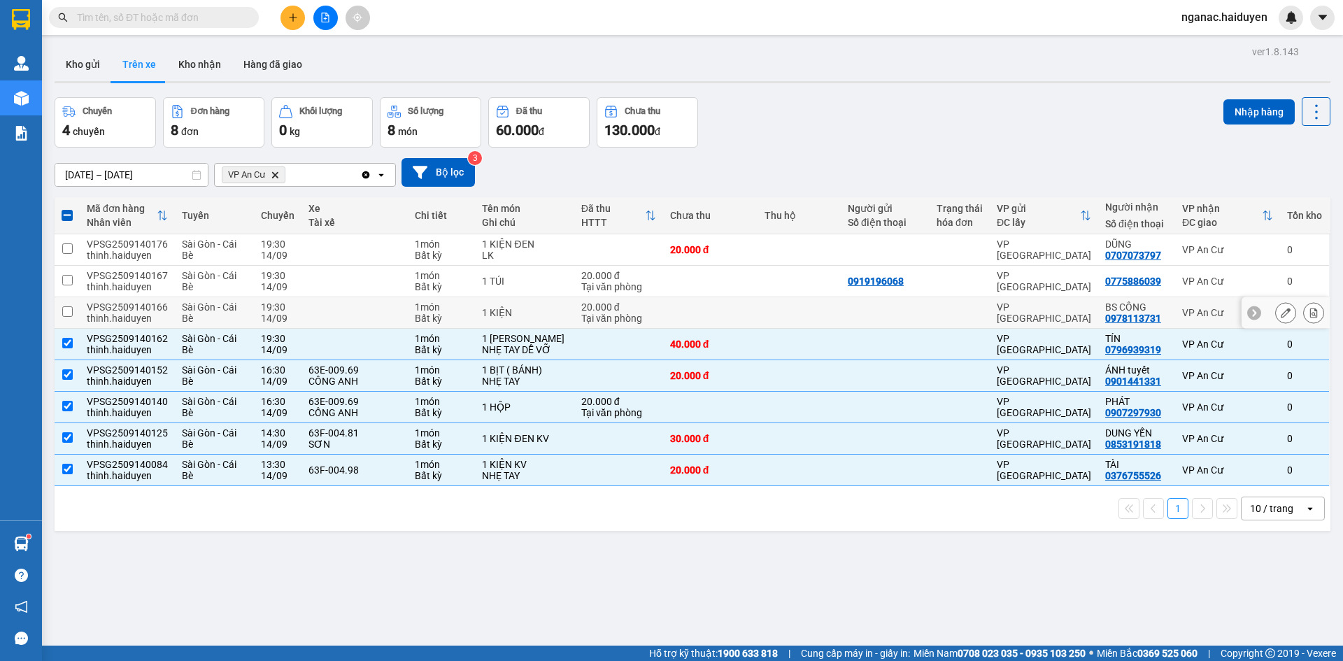
click at [374, 312] on td at bounding box center [354, 312] width 106 height 31
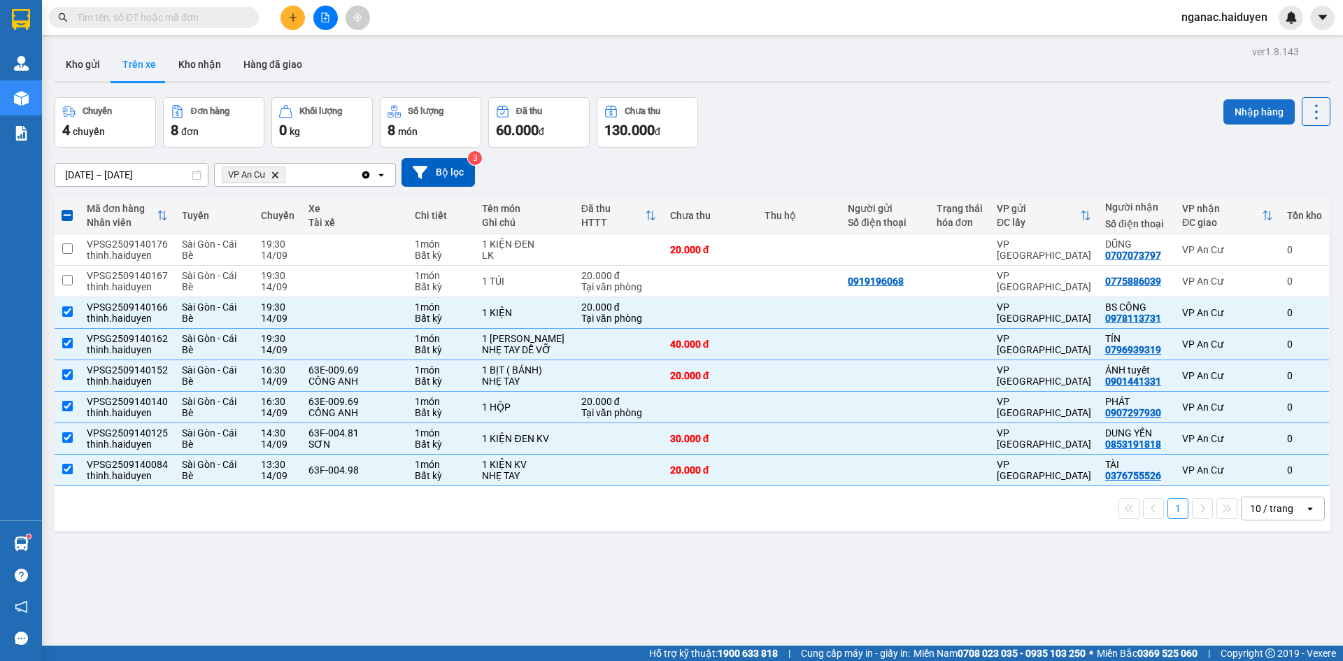
click at [1247, 105] on button "Nhập hàng" at bounding box center [1258, 111] width 71 height 25
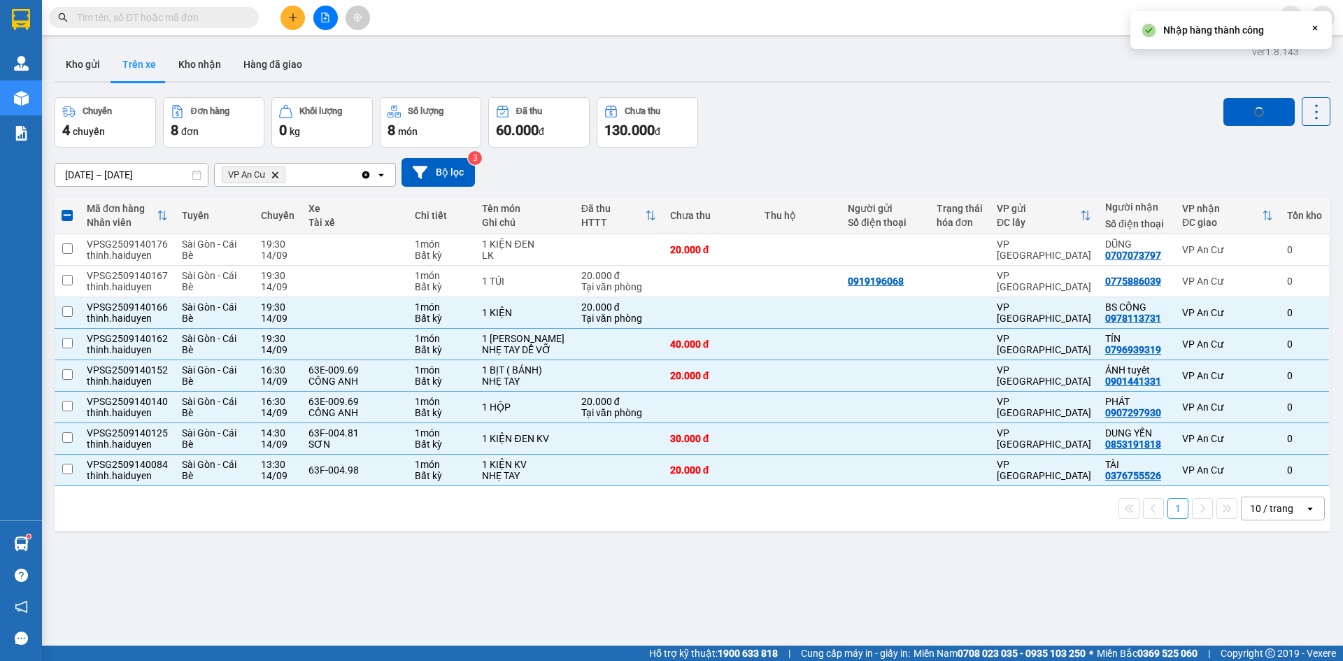
checkbox input "false"
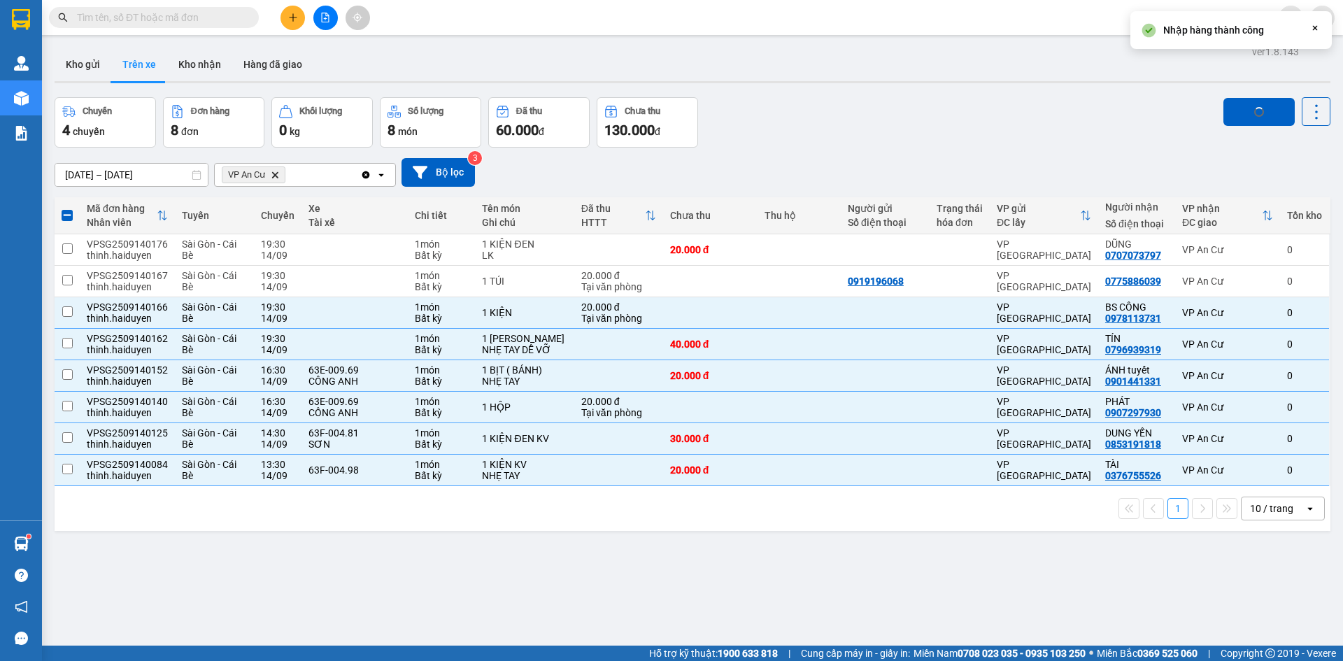
checkbox input "false"
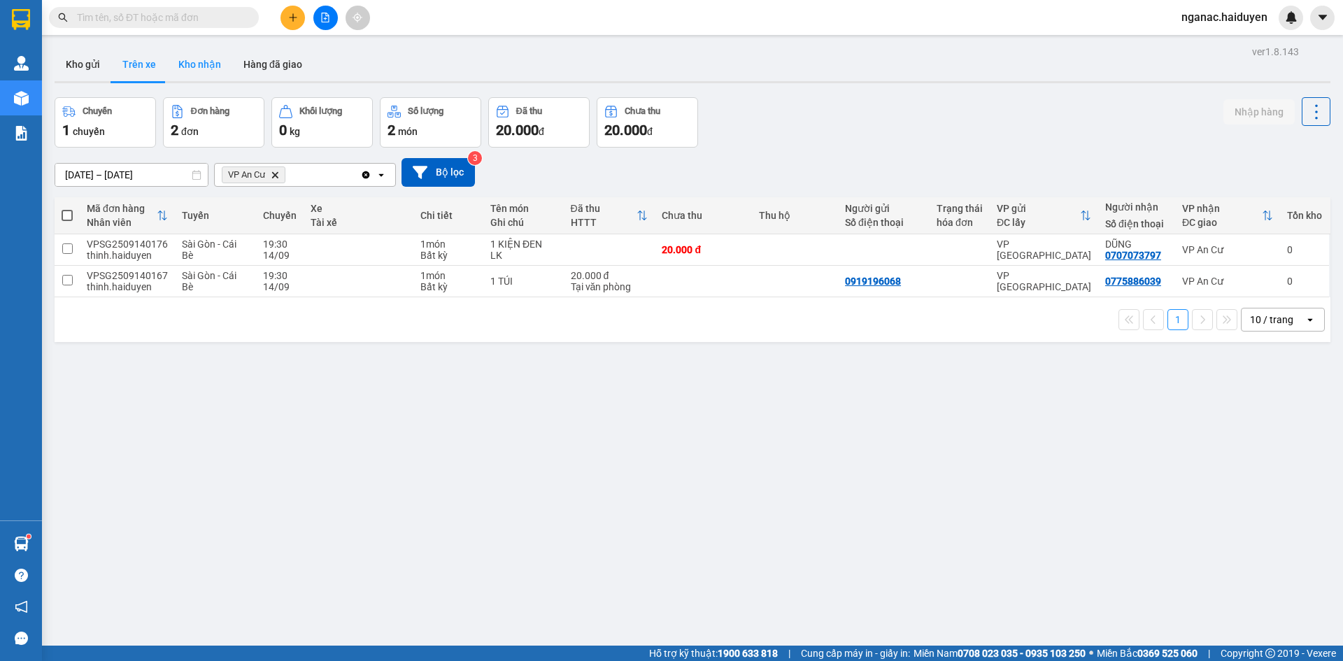
click at [201, 67] on button "Kho nhận" at bounding box center [199, 65] width 65 height 34
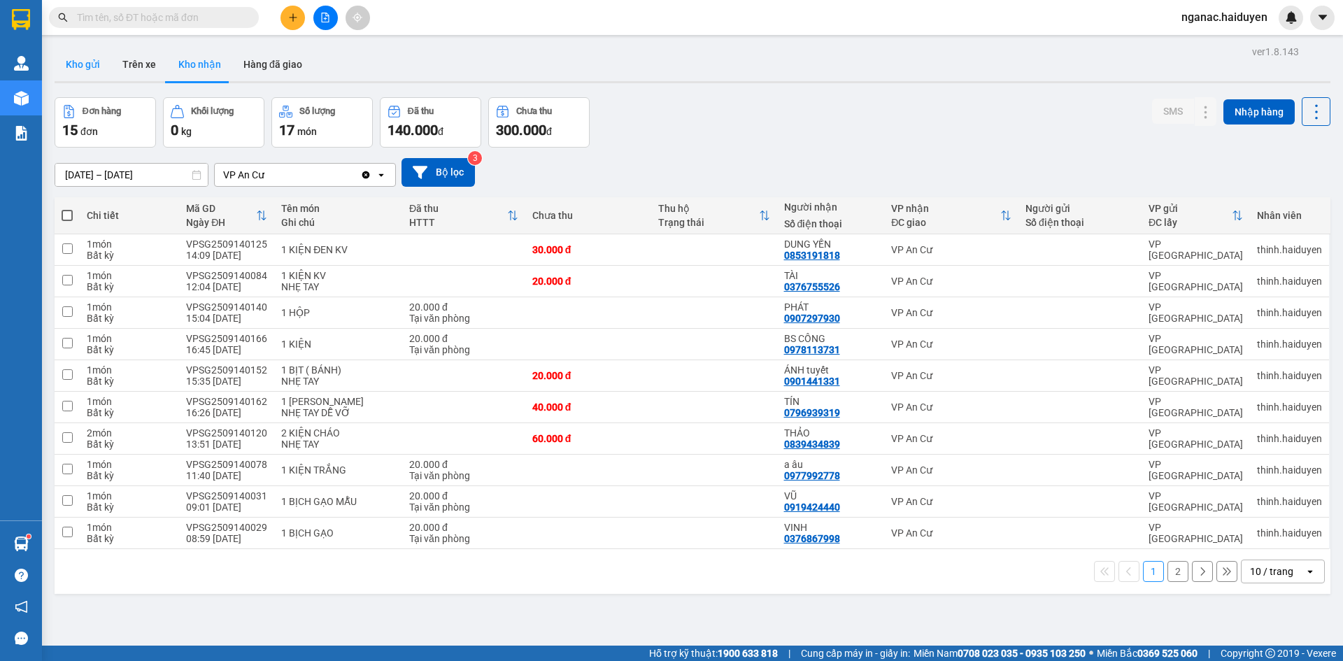
click at [90, 66] on button "Kho gửi" at bounding box center [83, 65] width 57 height 34
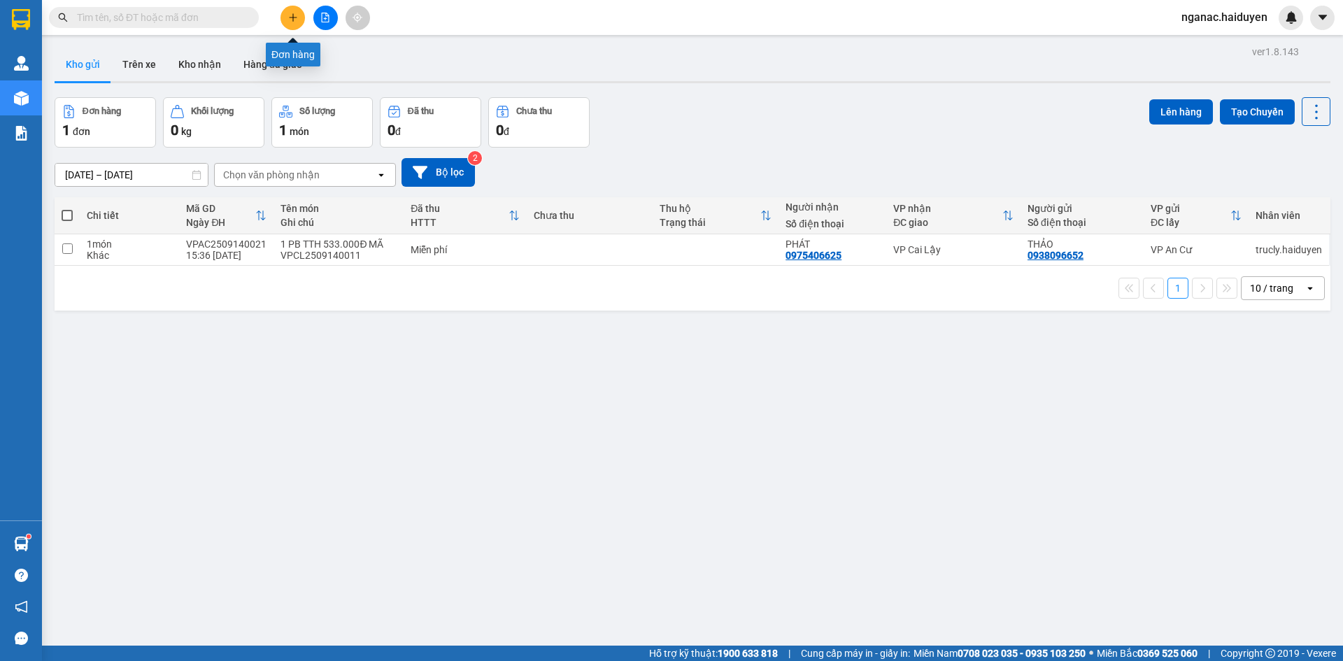
click at [290, 21] on icon "plus" at bounding box center [293, 18] width 10 height 10
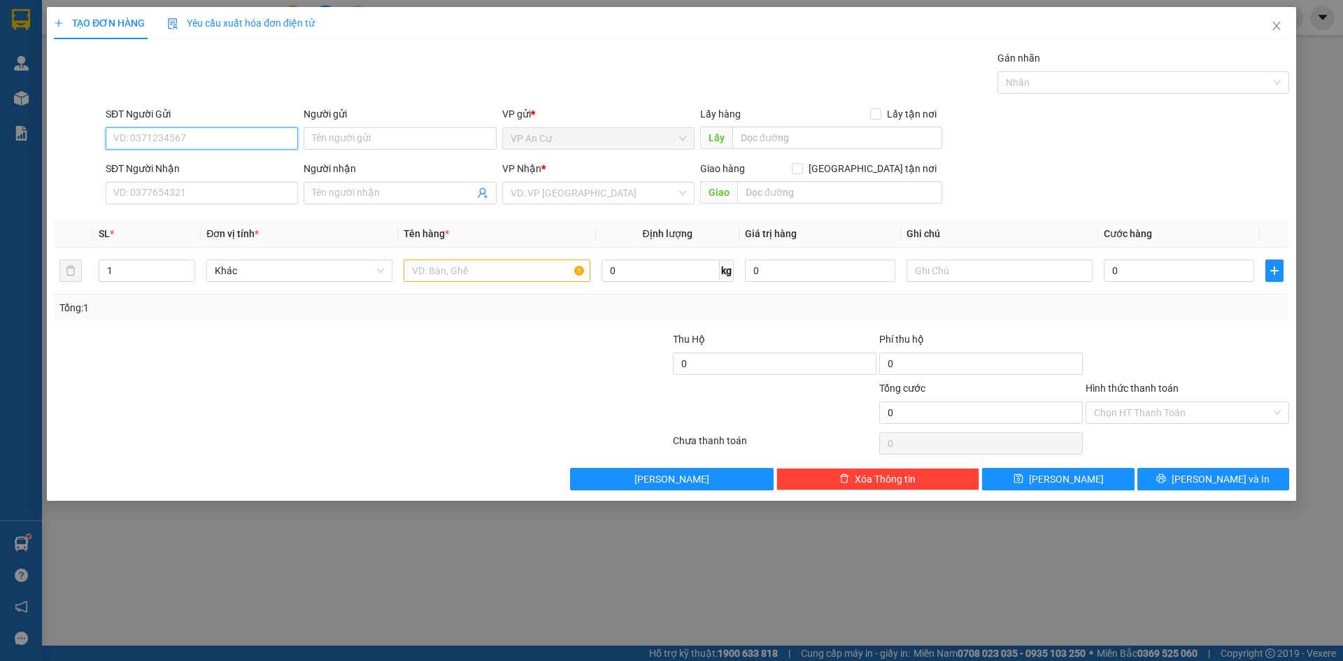
click at [147, 141] on input "SĐT Người Gửi" at bounding box center [202, 138] width 192 height 22
click at [193, 164] on div "0976770917 - [PERSON_NAME]" at bounding box center [202, 166] width 176 height 15
type input "0976770917"
type input "LAI"
type input "0798389994"
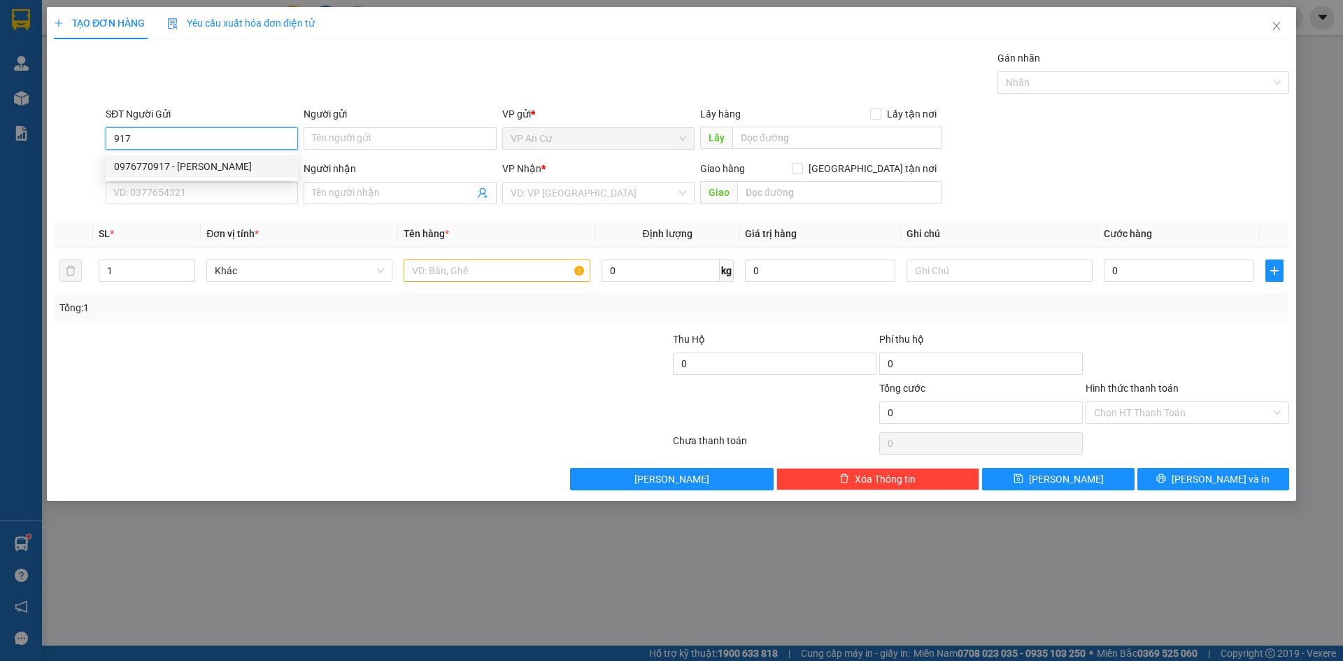
type input "KHẢI HOÀN"
type input "50.000"
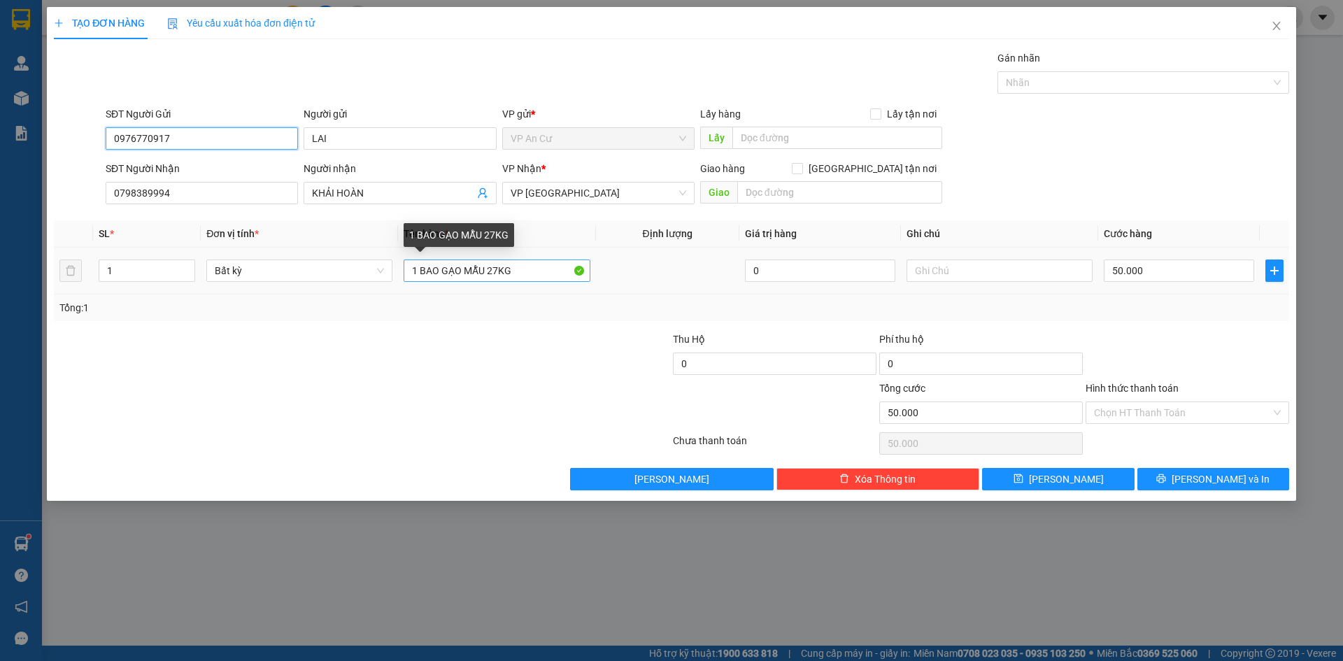
type input "0976770917"
drag, startPoint x: 520, startPoint y: 266, endPoint x: 424, endPoint y: 294, distance: 99.8
click at [424, 294] on td "1 BAO GẠO MẪU 27KG" at bounding box center [496, 271] width 197 height 47
type input "1 BỊCH TRẮNG GẠO MẪU"
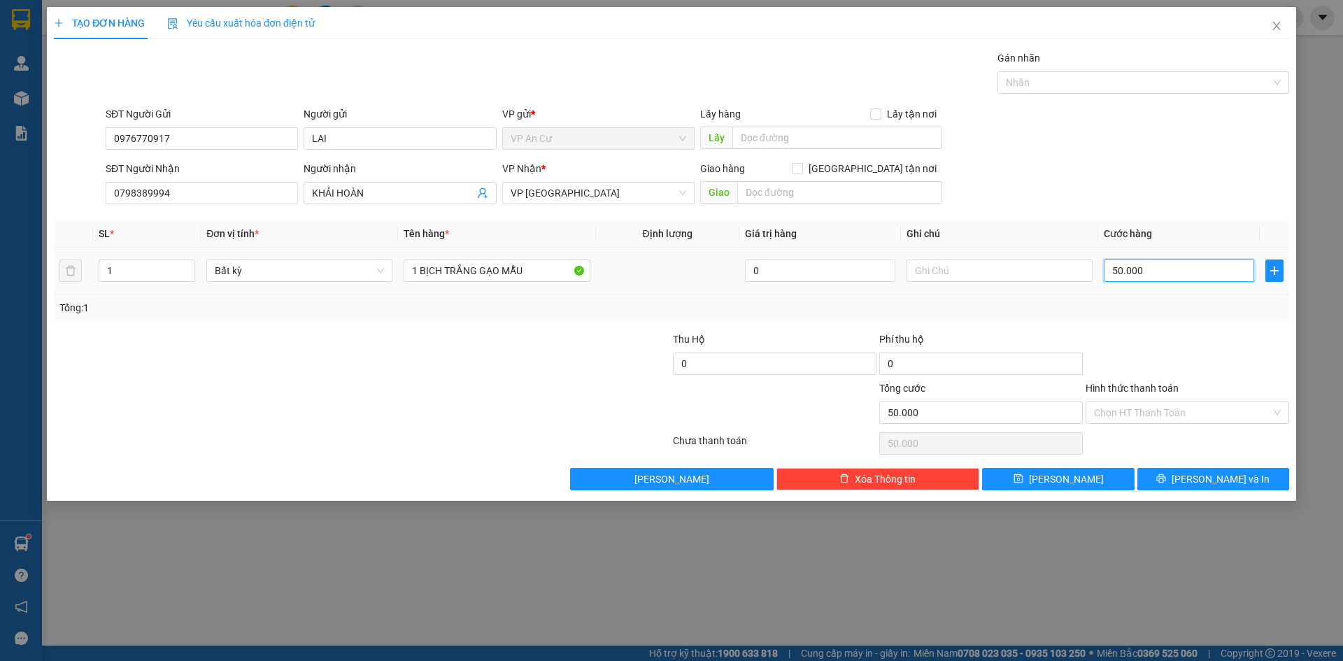
click at [1169, 271] on input "50.000" at bounding box center [1179, 271] width 150 height 22
type input "0"
type input "2"
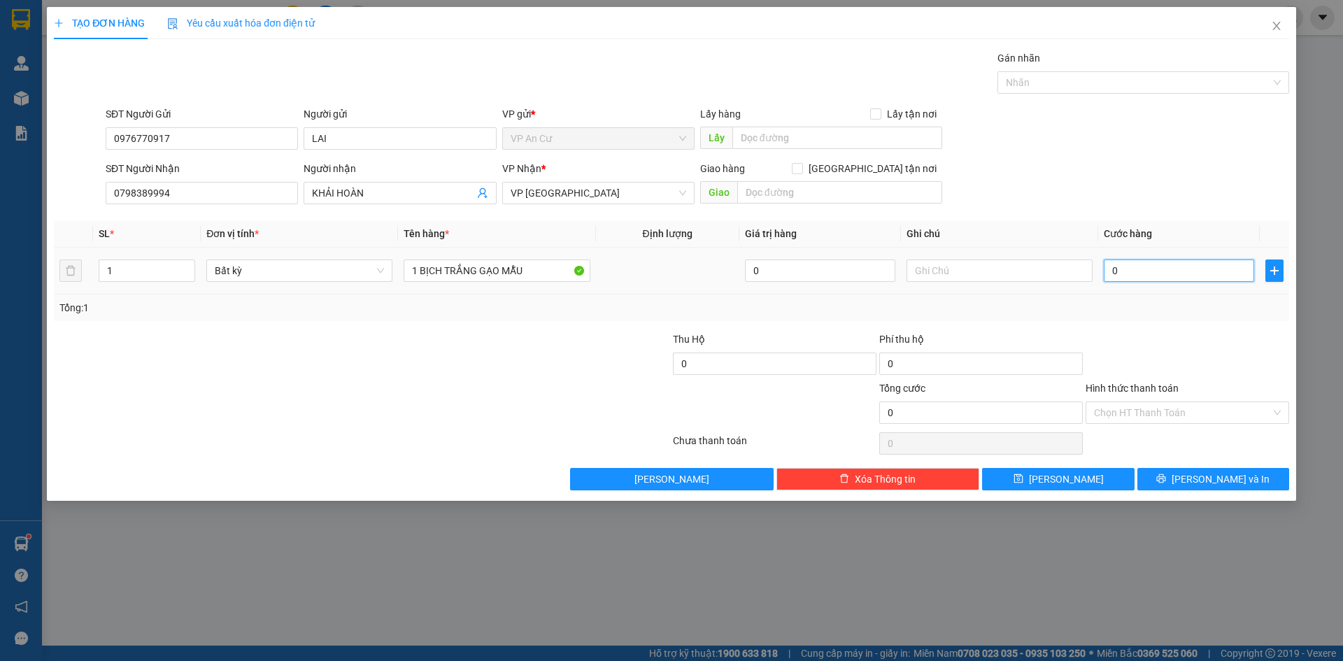
type input "2"
type input "02"
type input "20"
type input "020"
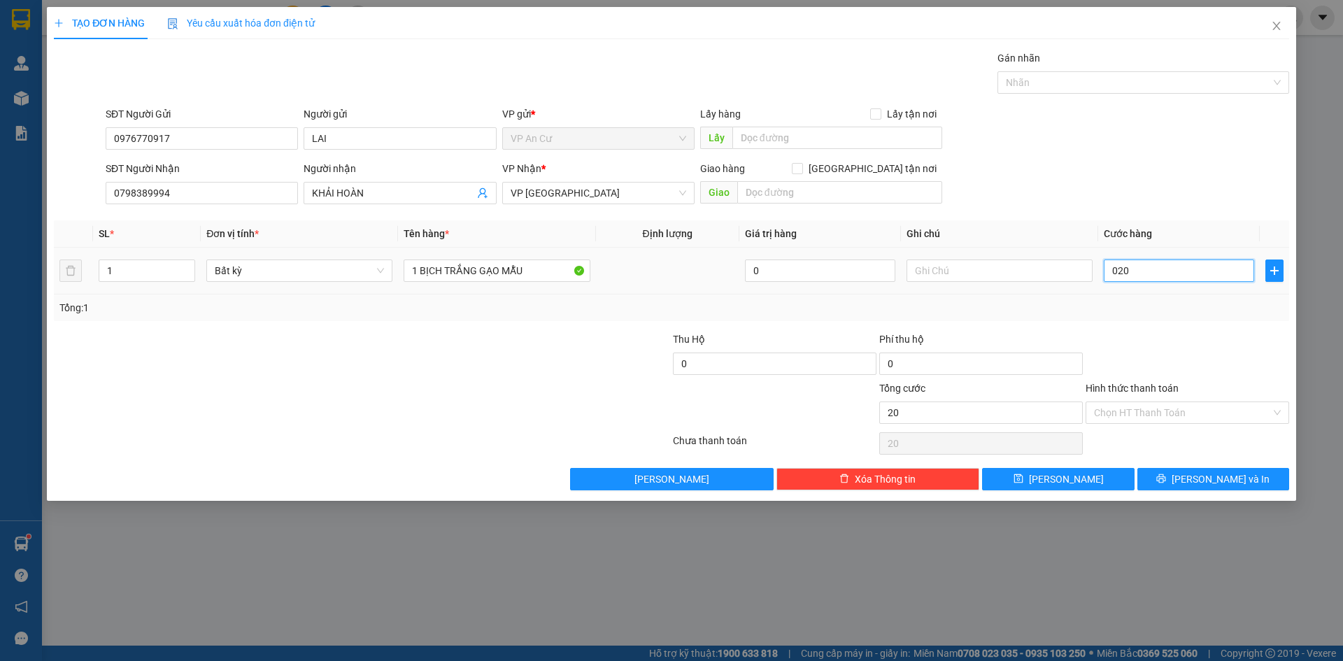
type input "200"
type input "0.200"
type input "2.000"
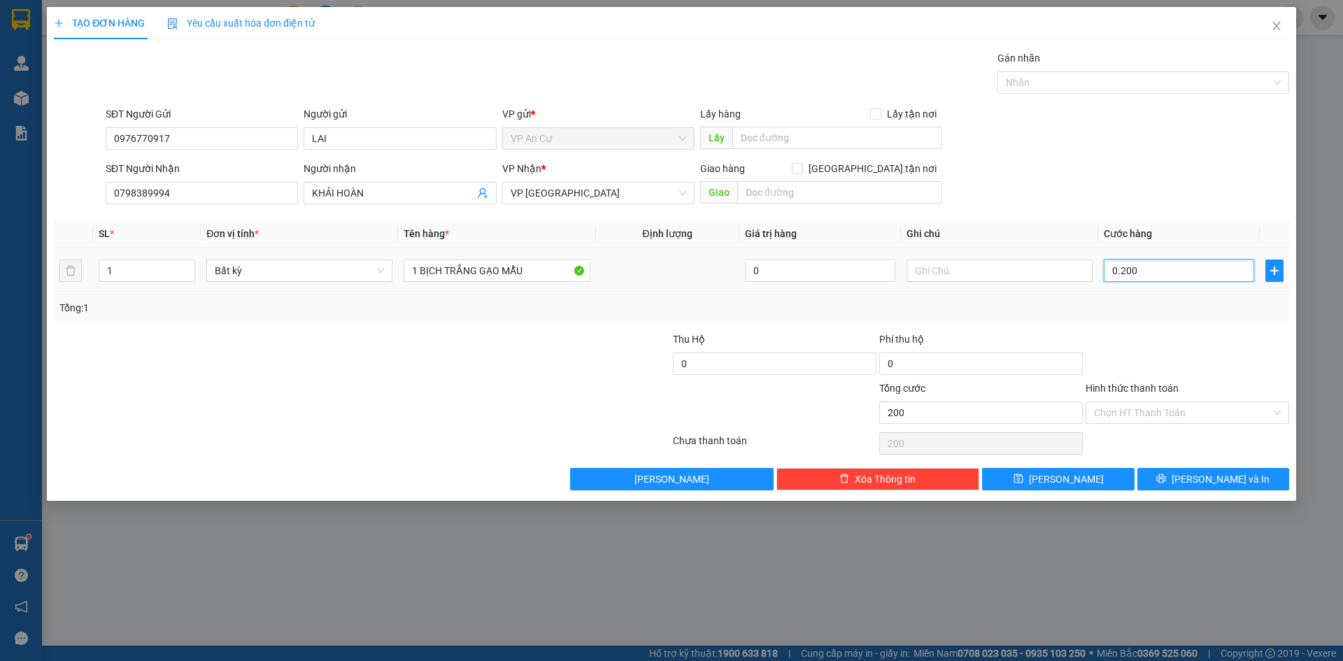
type input "02.000"
type input "20.000"
click at [1170, 408] on input "Hình thức thanh toán" at bounding box center [1182, 412] width 177 height 21
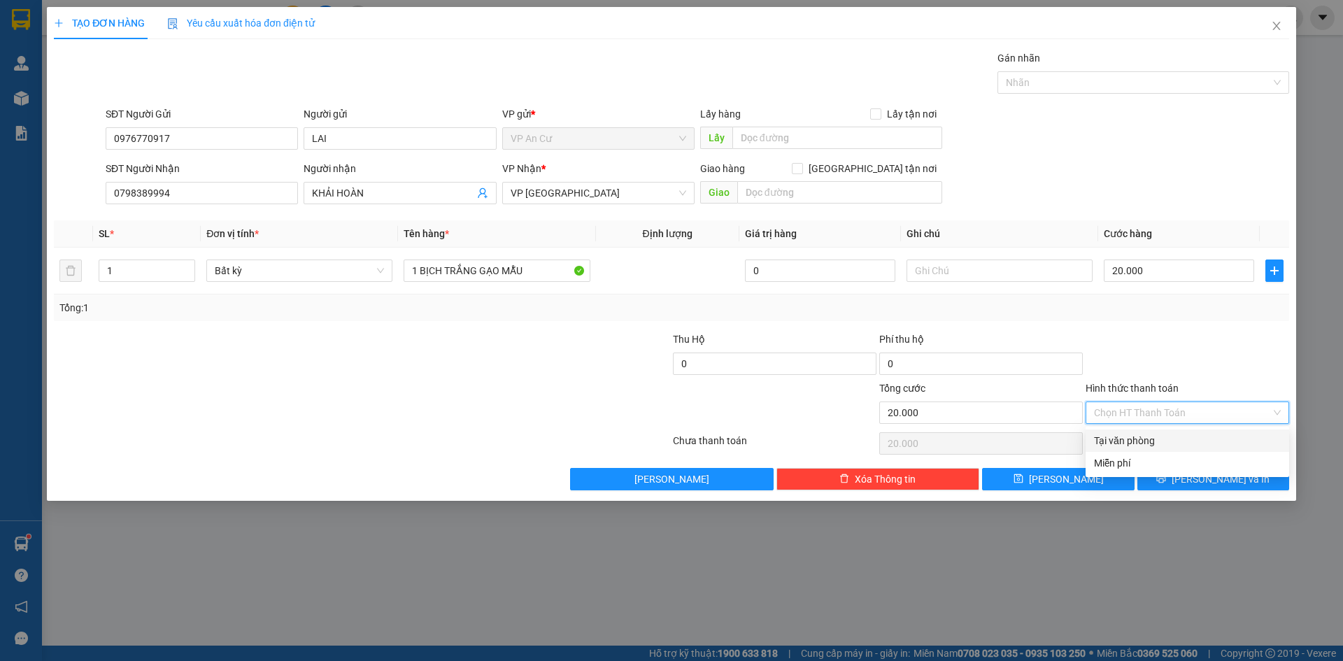
click at [1161, 436] on div "Tại văn phòng" at bounding box center [1187, 440] width 187 height 15
type input "0"
click at [1185, 481] on button "[PERSON_NAME] và In" at bounding box center [1213, 479] width 152 height 22
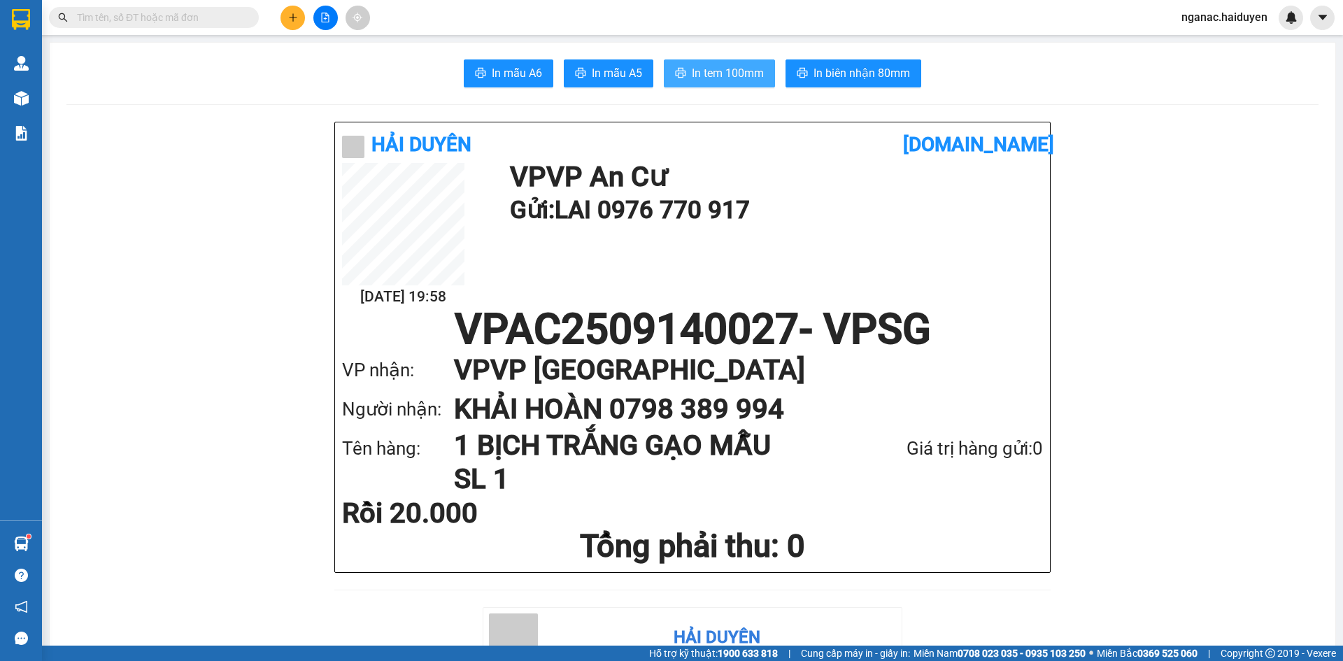
click at [697, 75] on span "In tem 100mm" at bounding box center [728, 72] width 72 height 17
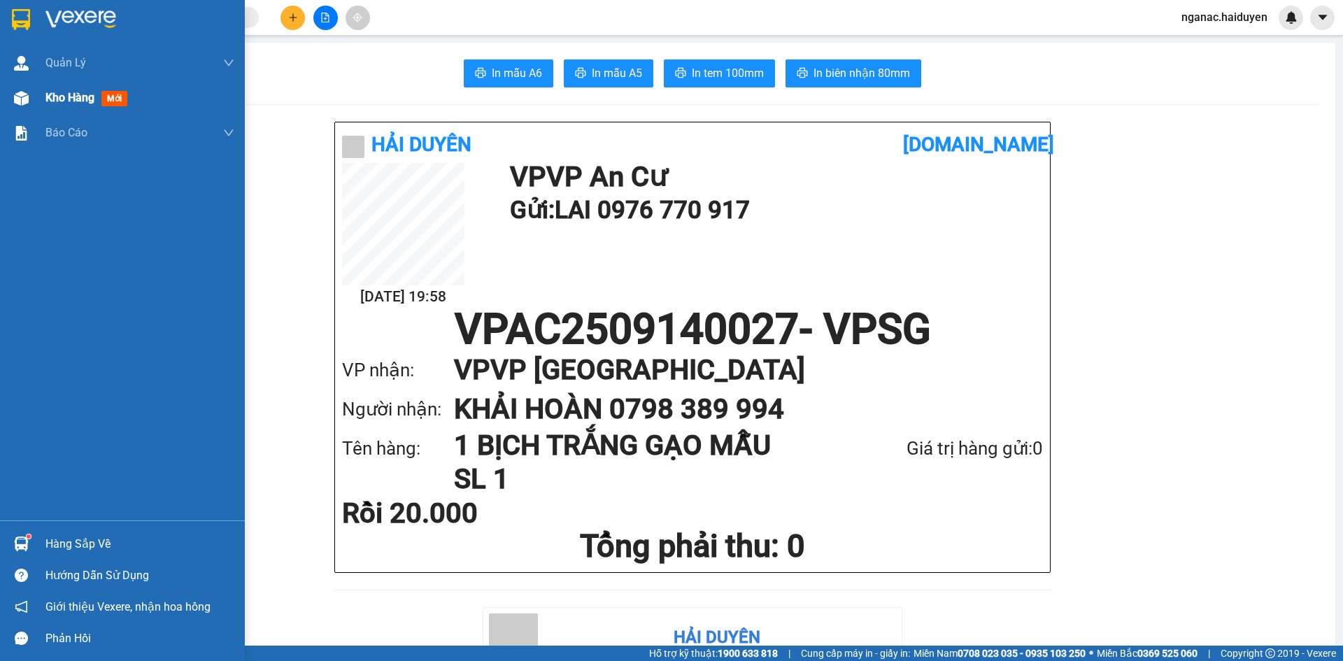
click at [56, 91] on span "Kho hàng" at bounding box center [69, 97] width 49 height 13
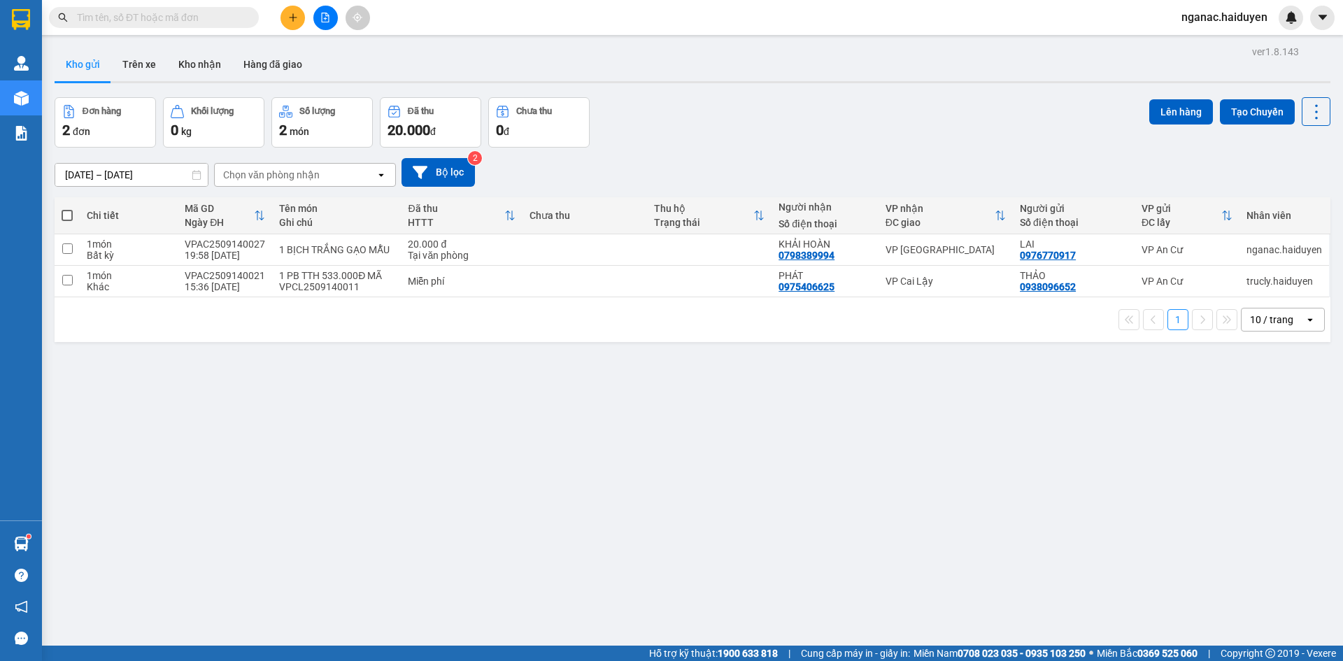
click at [677, 562] on div "ver 1.8.143 Kho gửi Trên xe Kho nhận Hàng đã giao Đơn hàng 2 đơn Khối lượng 0 k…" at bounding box center [692, 372] width 1287 height 661
click at [658, 552] on div "ver 1.8.143 Kho gửi Trên xe Kho nhận Hàng đã giao Đơn hàng 2 đơn Khối lượng 0 k…" at bounding box center [692, 372] width 1287 height 661
click at [802, 541] on div "ver 1.8.143 Kho gửi Trên xe Kho nhận Hàng đã giao Đơn hàng 2 đơn Khối lượng 0 k…" at bounding box center [692, 372] width 1287 height 661
